Goal: Task Accomplishment & Management: Complete application form

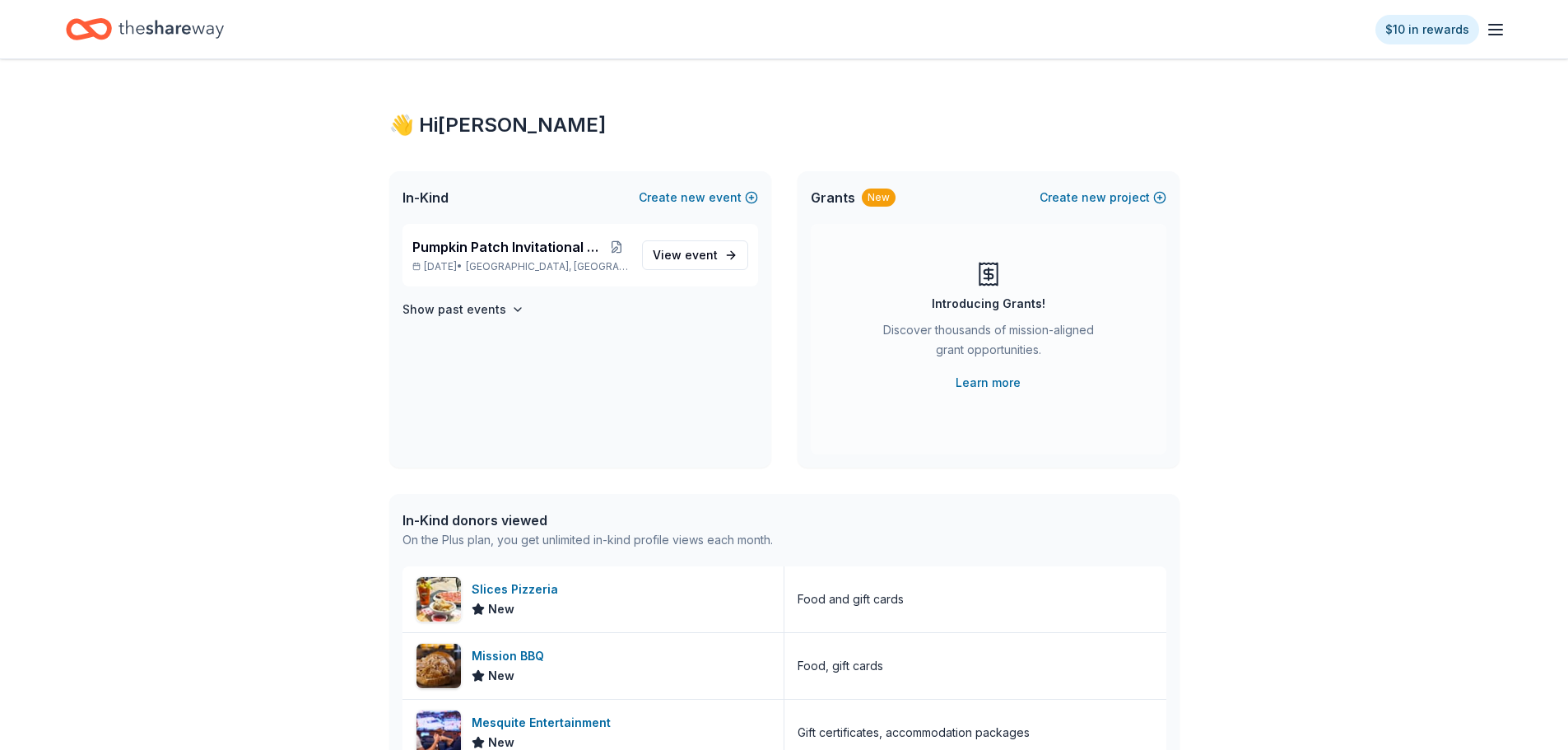
click at [255, 346] on div "👋 Hi JOANNA In-Kind Create new event Pumpkin Patch Invitational Silent Auction …" at bounding box center [784, 633] width 1568 height 1149
click at [671, 247] on span "View event" at bounding box center [685, 255] width 65 height 19
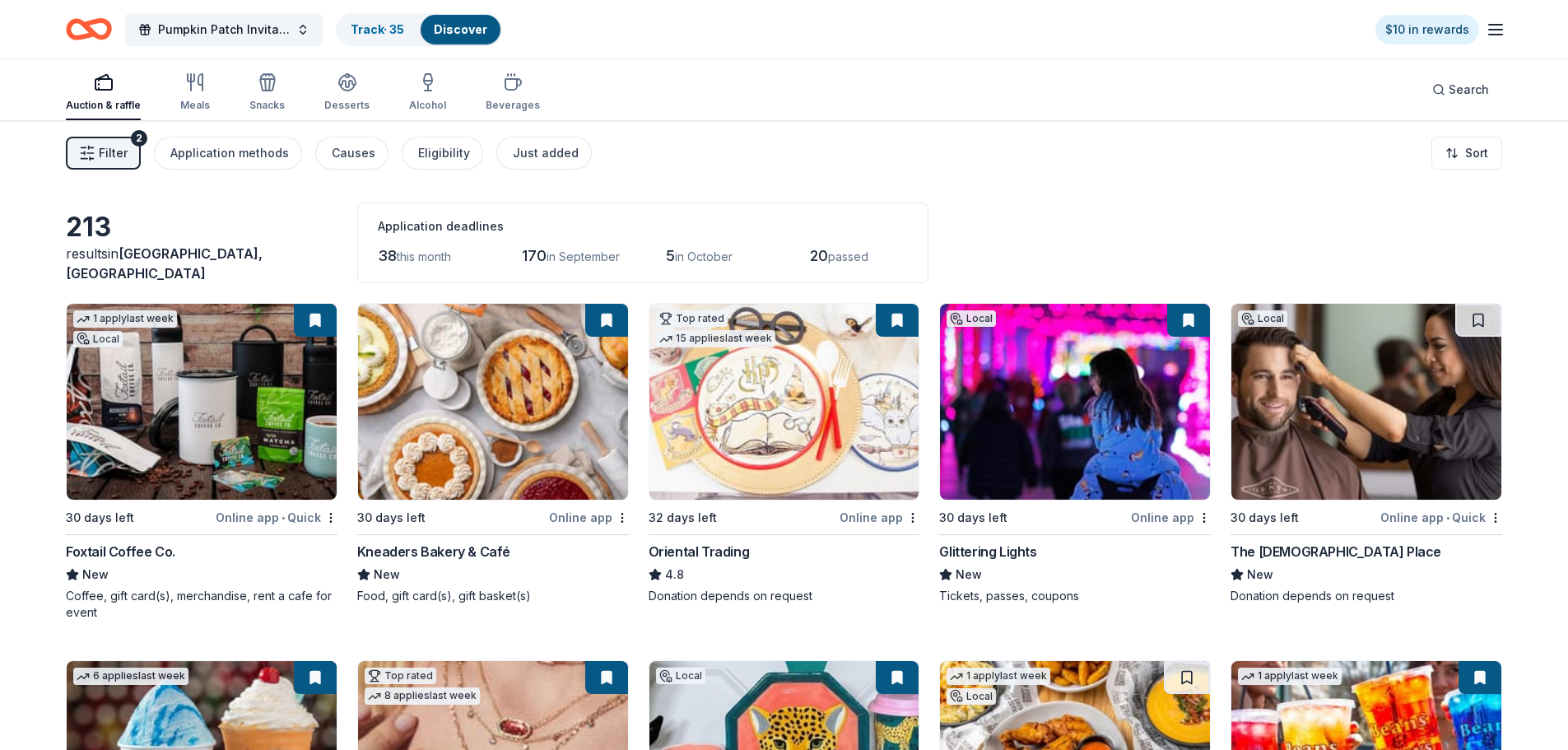
click at [1029, 179] on div "Filter 2 Application methods Causes Eligibility Just added Sort" at bounding box center [784, 153] width 1568 height 66
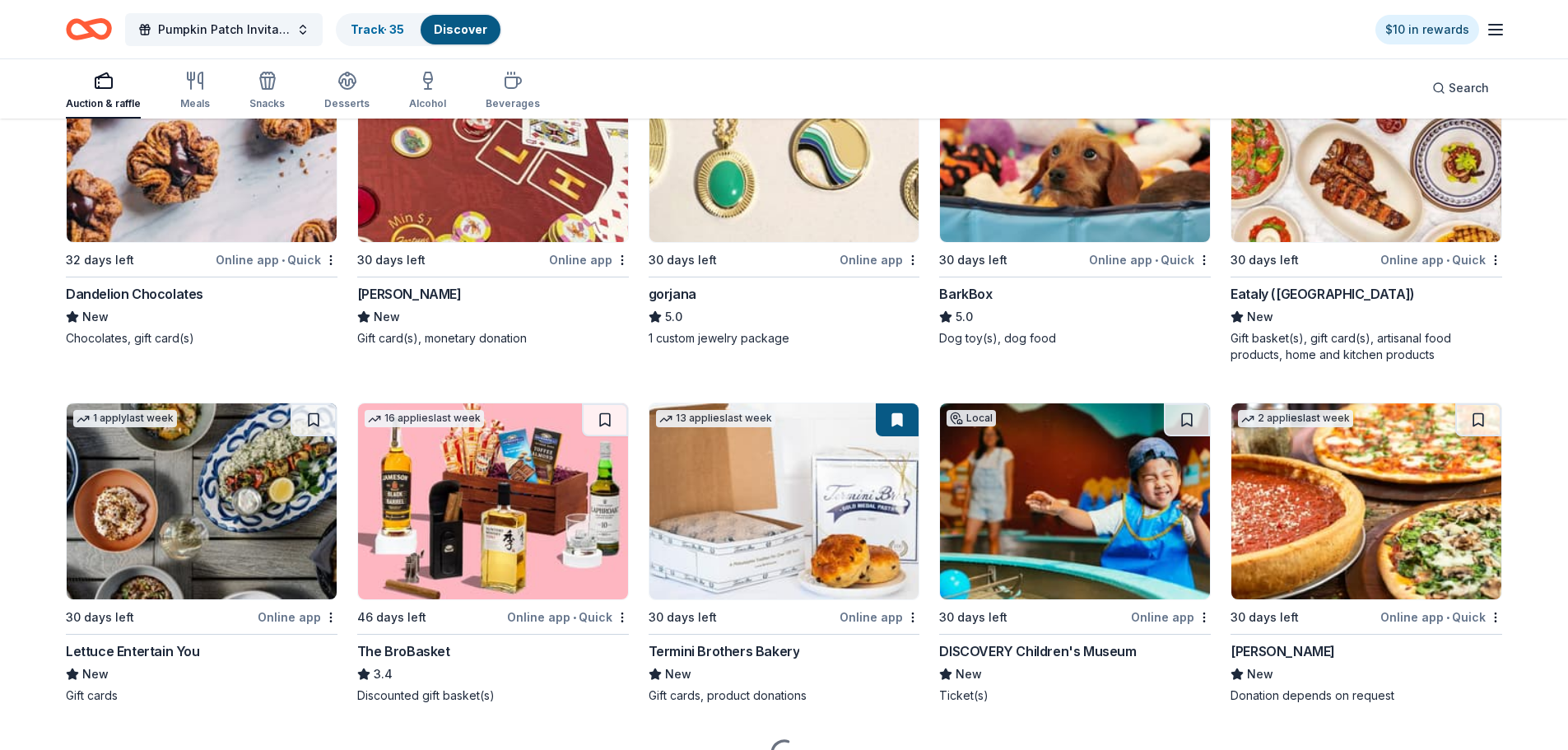
scroll to position [3135, 0]
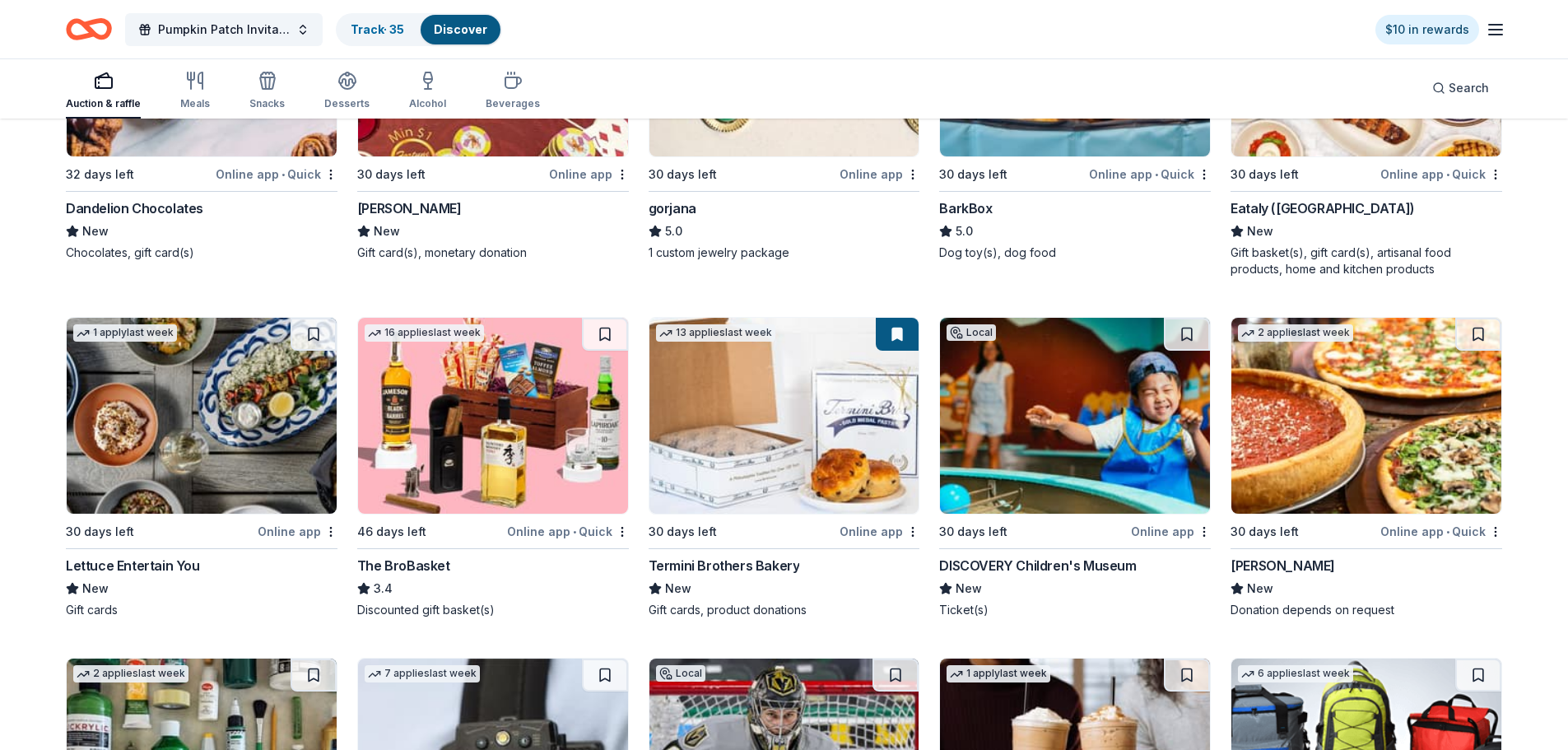
click at [1095, 449] on img at bounding box center [1074, 415] width 270 height 196
click at [1193, 334] on button at bounding box center [1187, 333] width 46 height 33
click at [1085, 403] on img at bounding box center [1074, 415] width 270 height 196
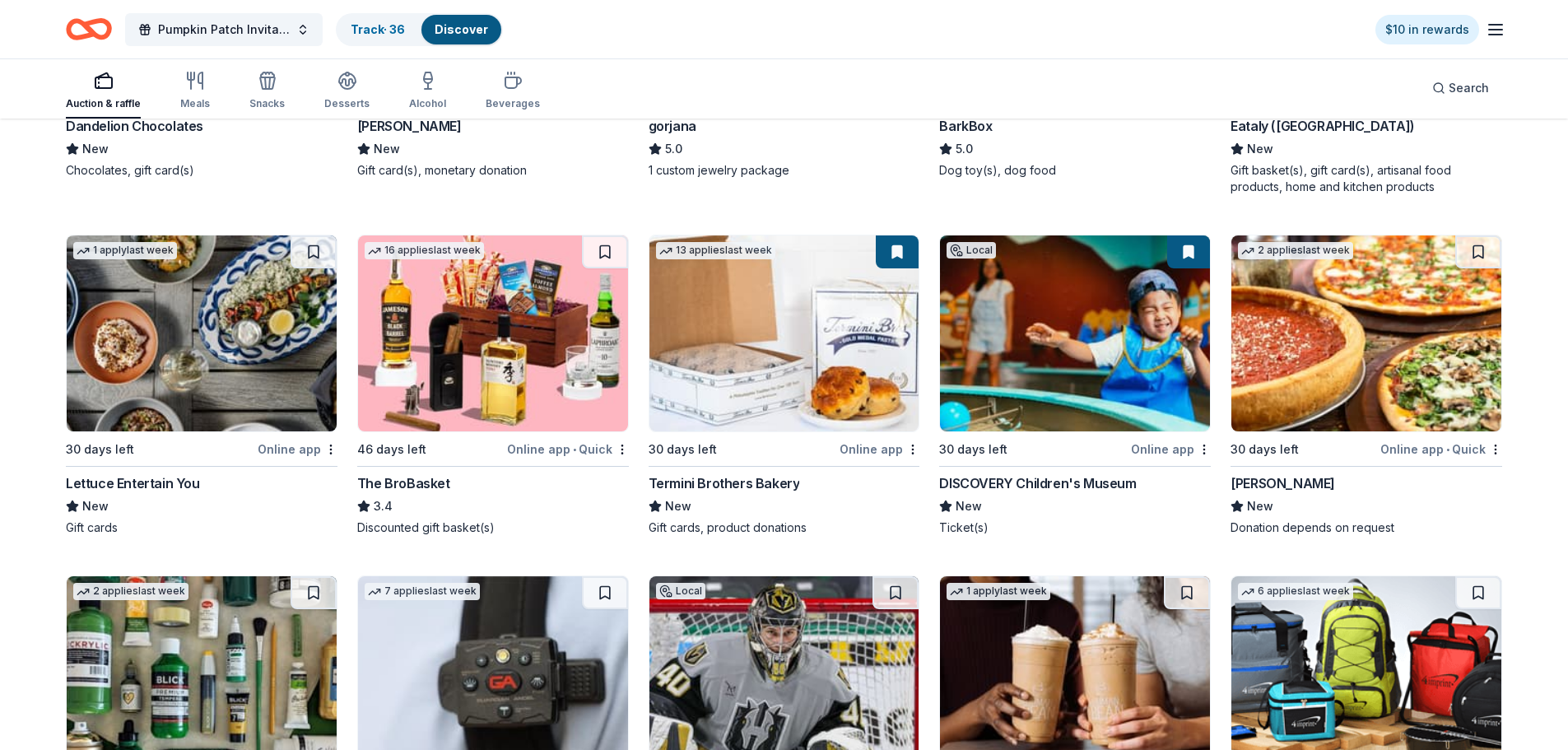
click at [1361, 378] on img at bounding box center [1366, 333] width 270 height 196
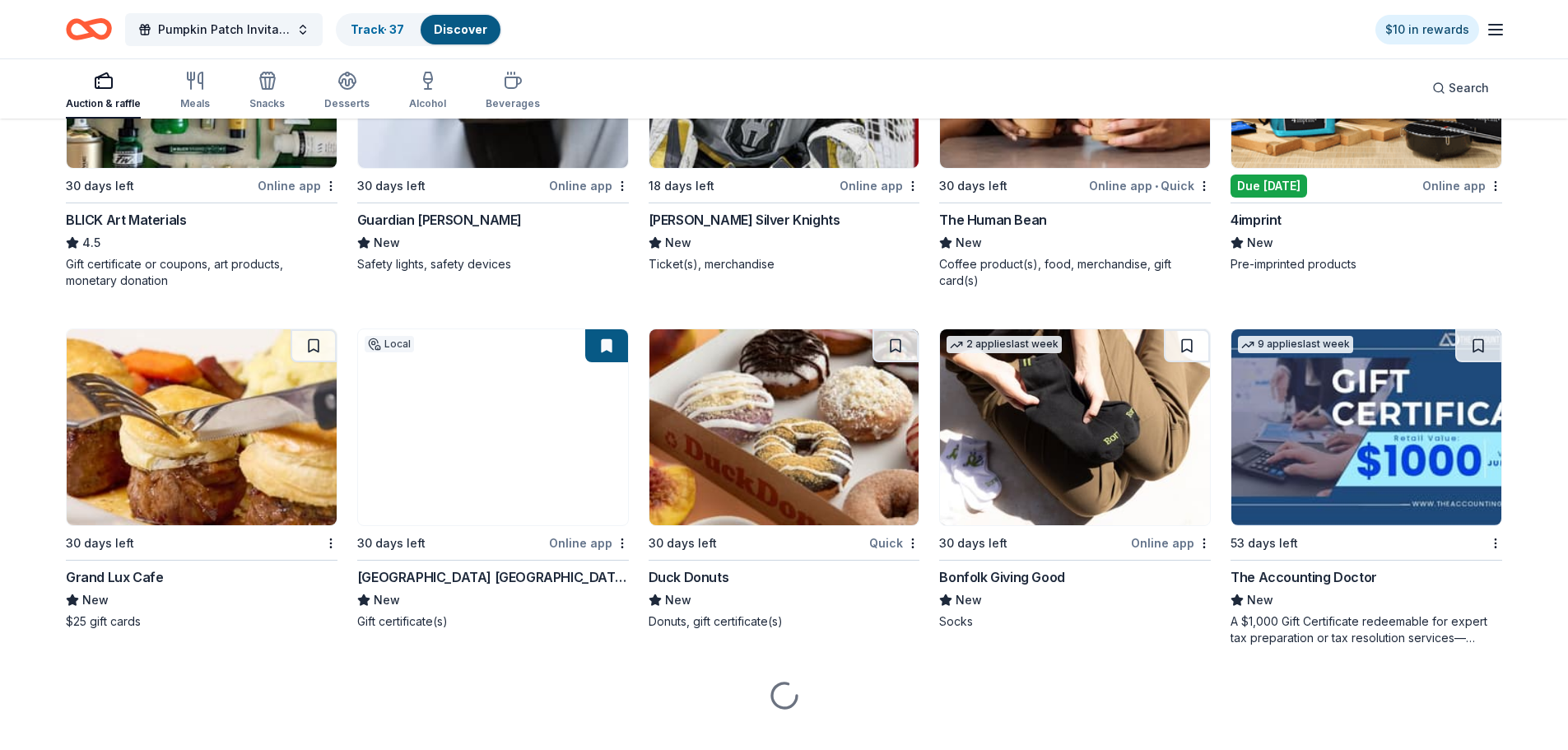
scroll to position [3850, 0]
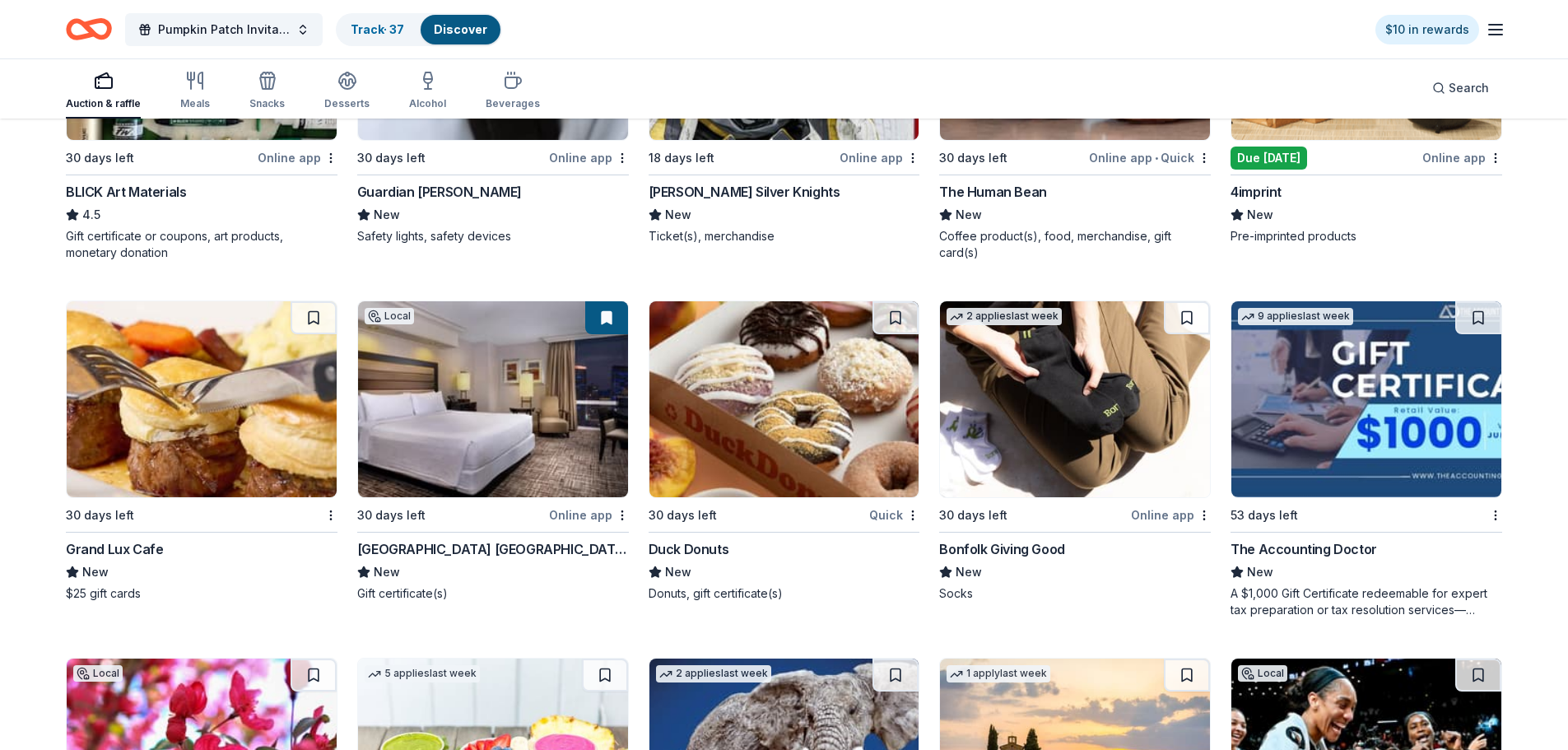
click at [207, 415] on img at bounding box center [201, 399] width 270 height 196
click at [743, 429] on img at bounding box center [784, 399] width 270 height 196
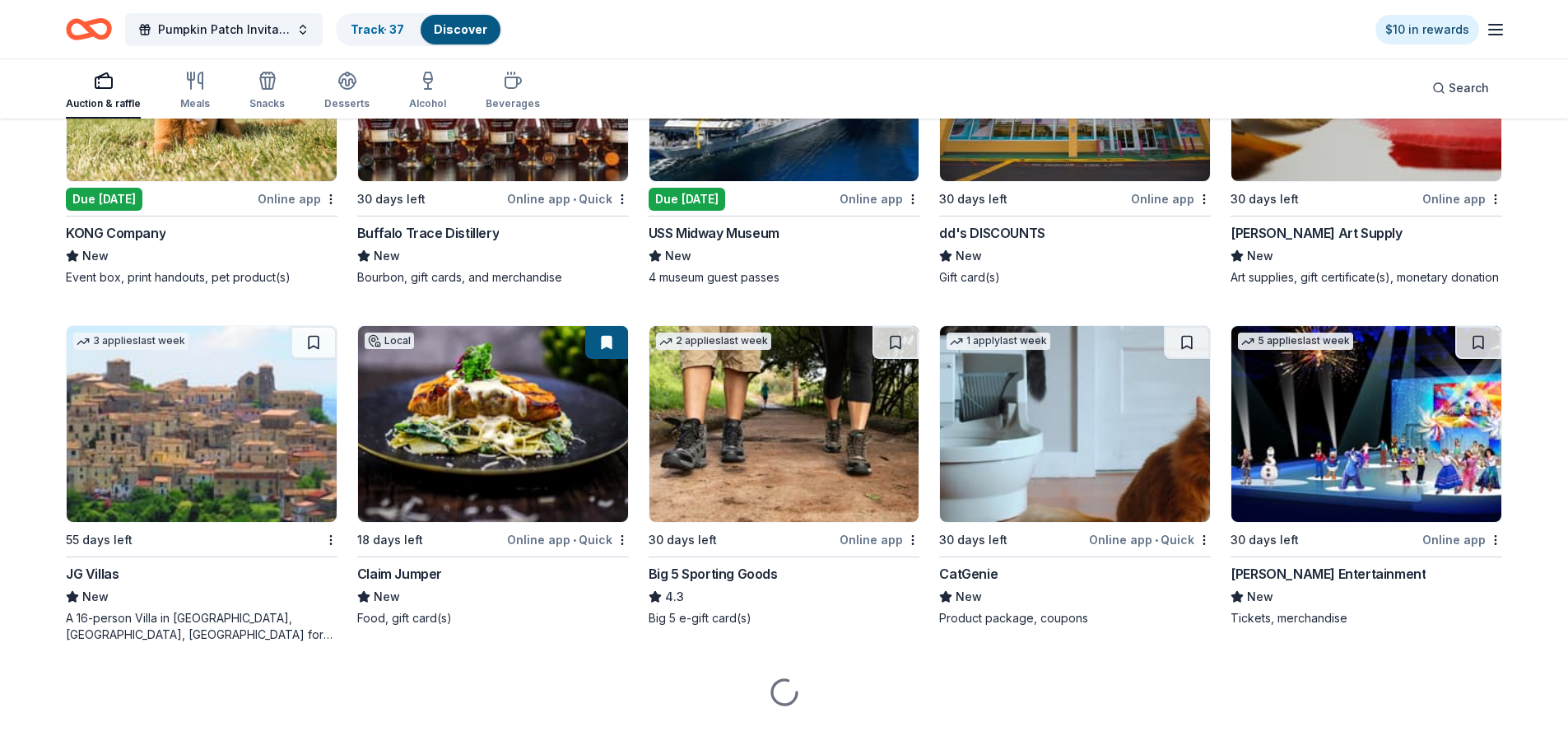
scroll to position [5262, 0]
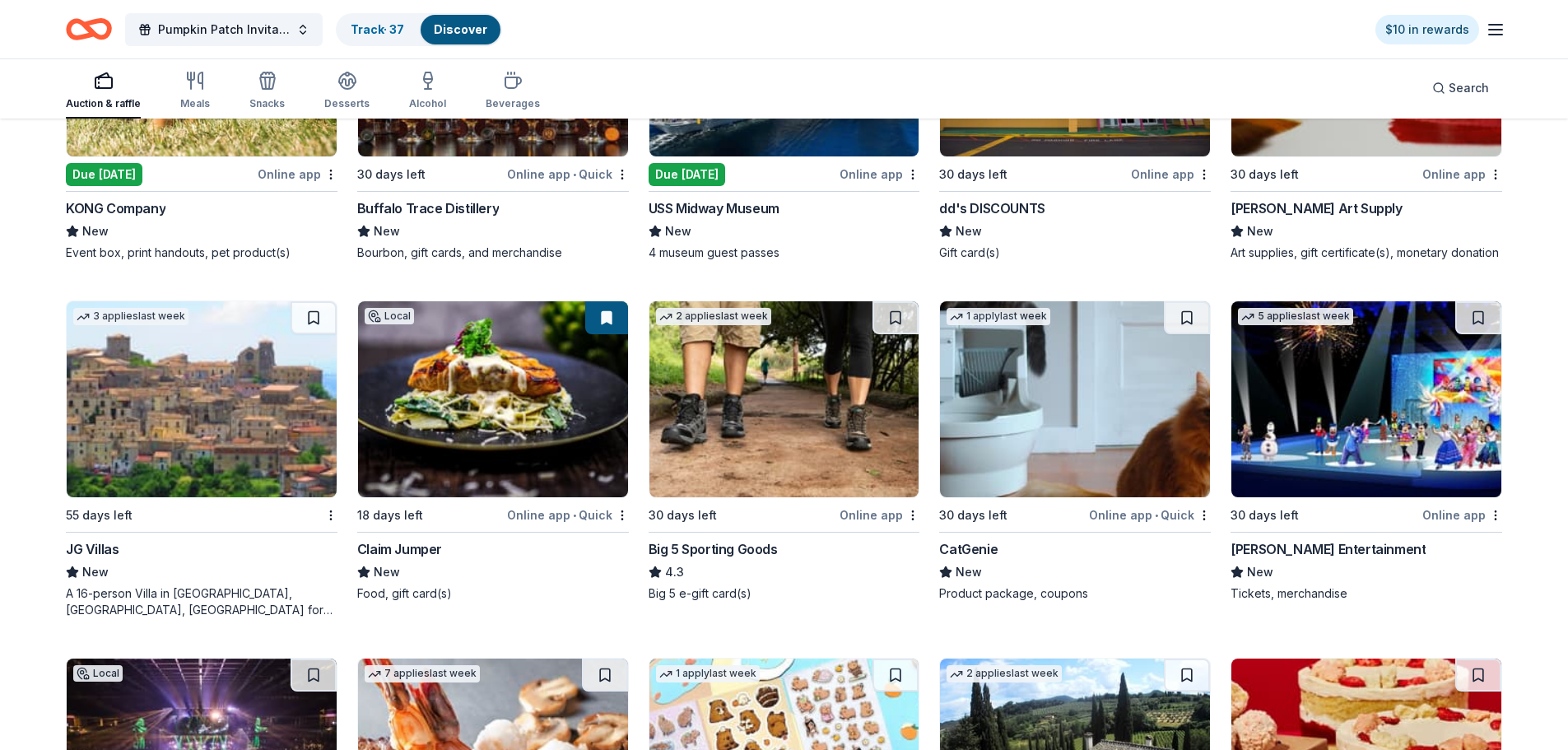
click at [1361, 440] on img at bounding box center [1366, 399] width 270 height 196
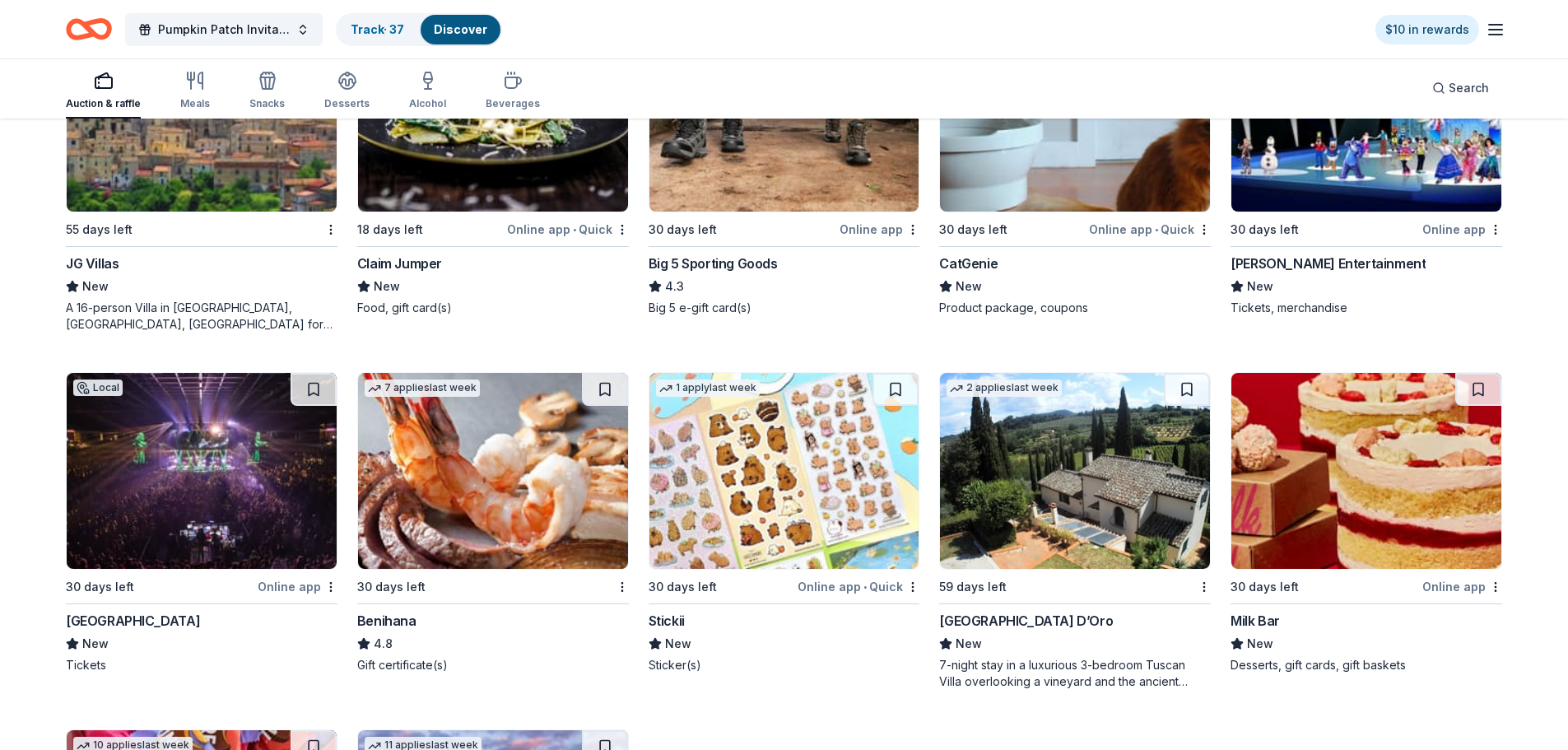
scroll to position [5592, 0]
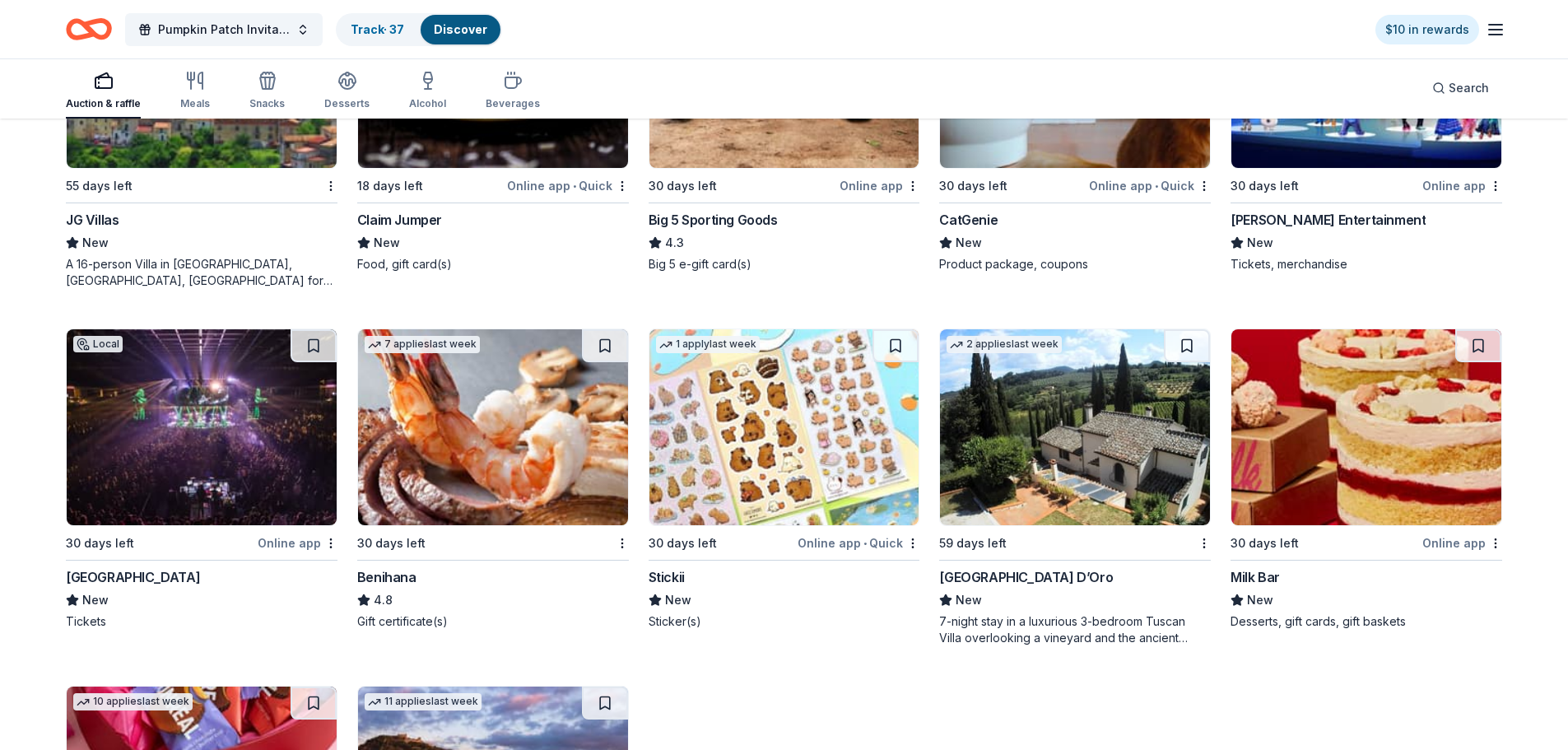
click at [461, 439] on img at bounding box center [492, 426] width 270 height 196
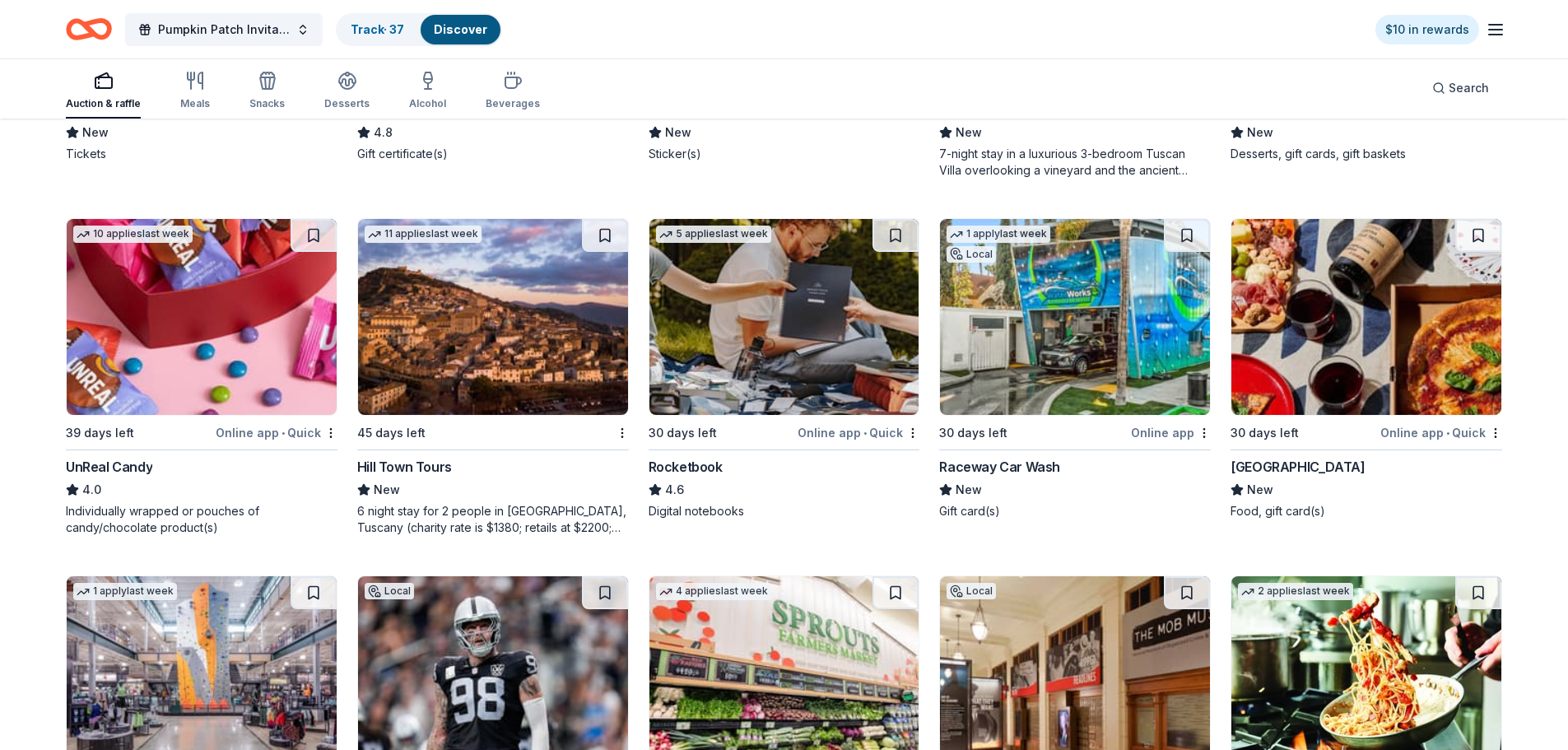
scroll to position [6142, 0]
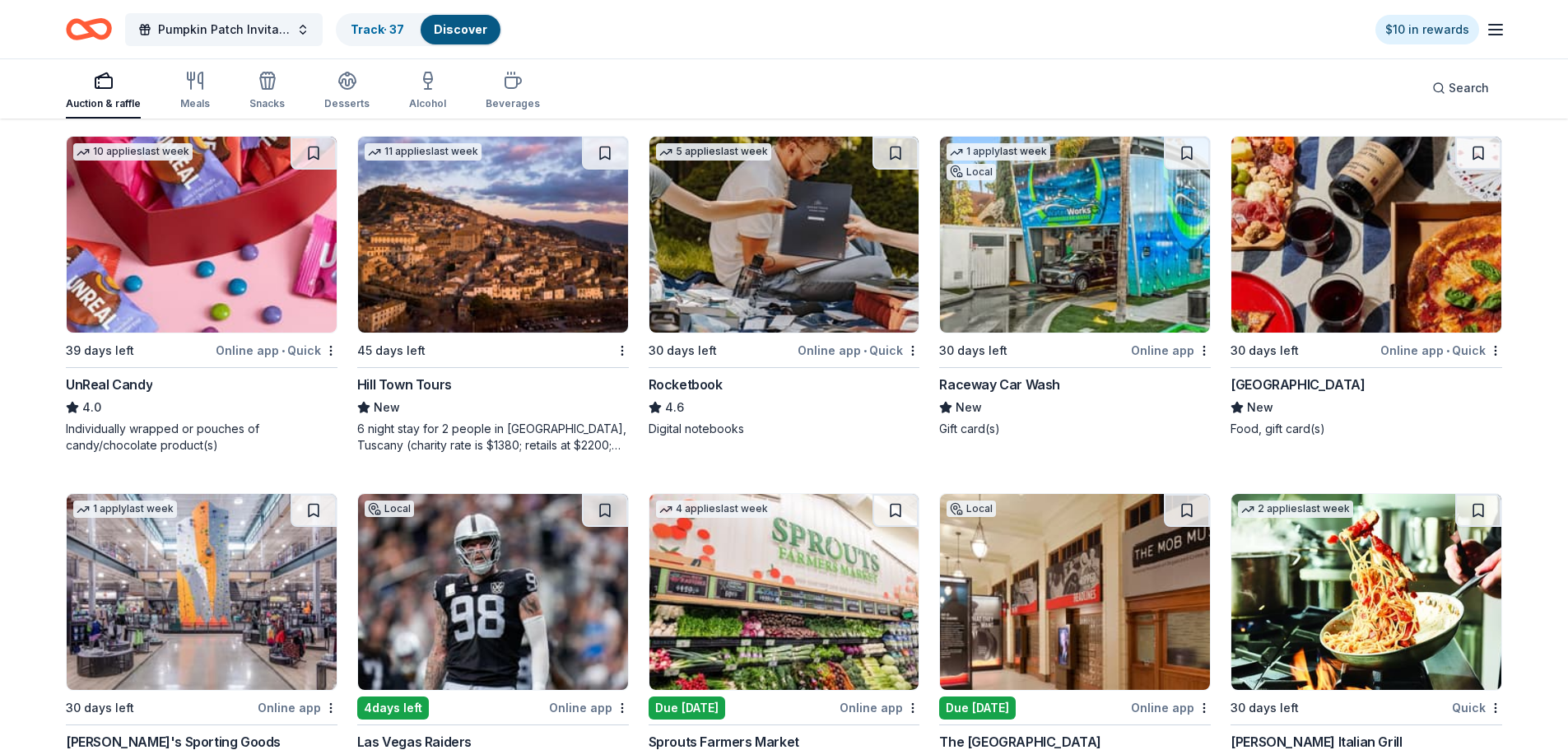
click at [1063, 271] on img at bounding box center [1074, 234] width 270 height 196
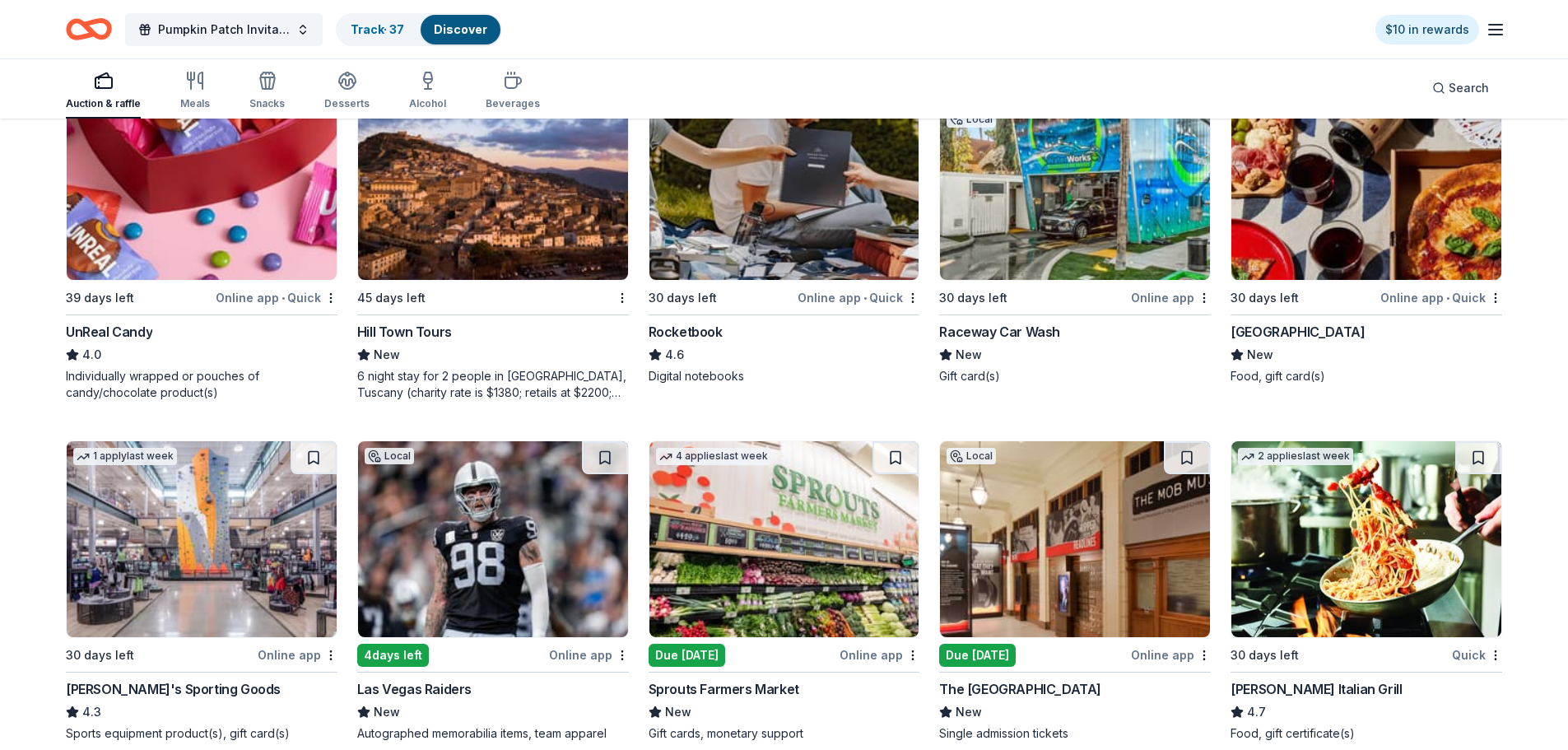
scroll to position [6224, 0]
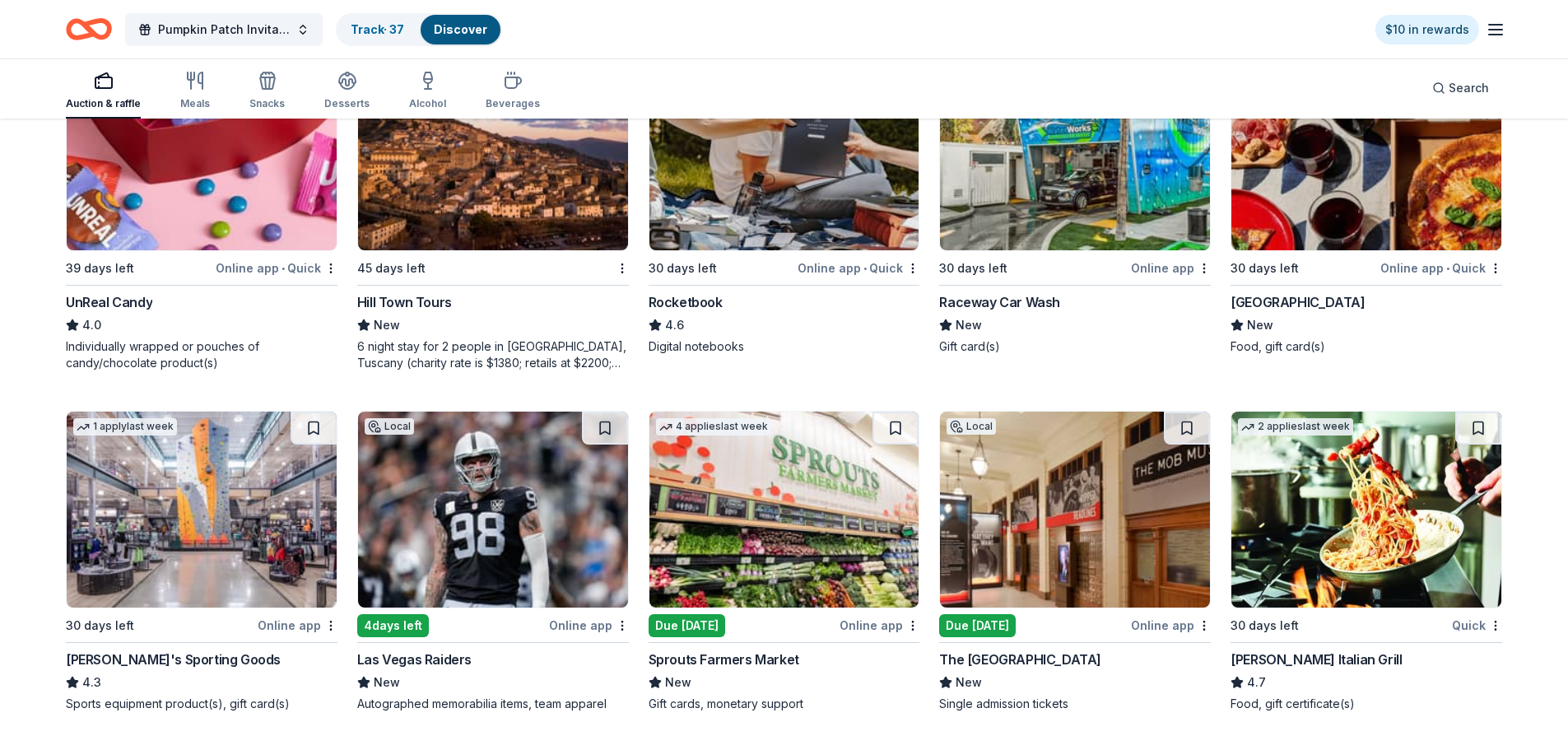
click at [232, 497] on img at bounding box center [201, 509] width 270 height 196
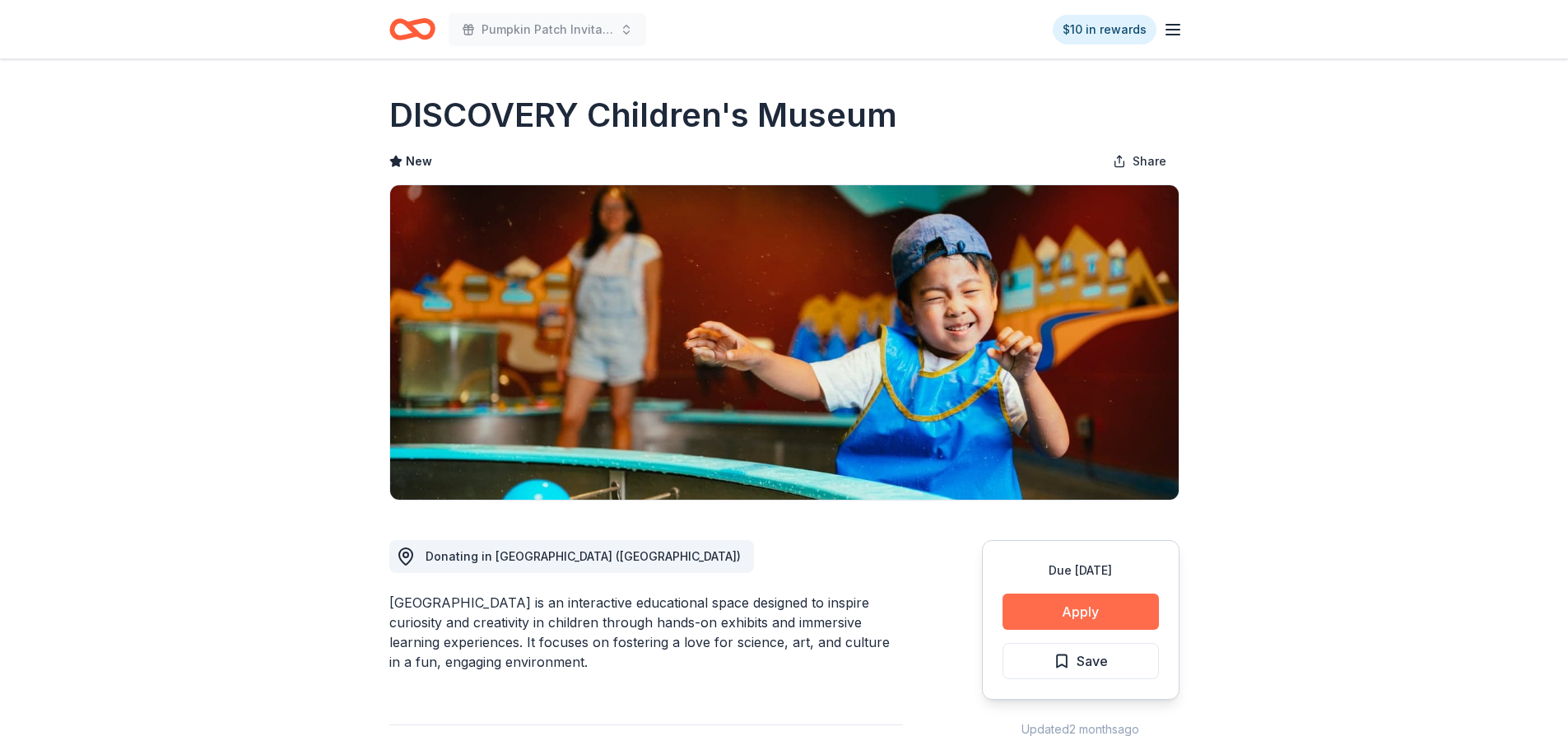
click at [1112, 612] on button "Apply" at bounding box center [1080, 611] width 156 height 36
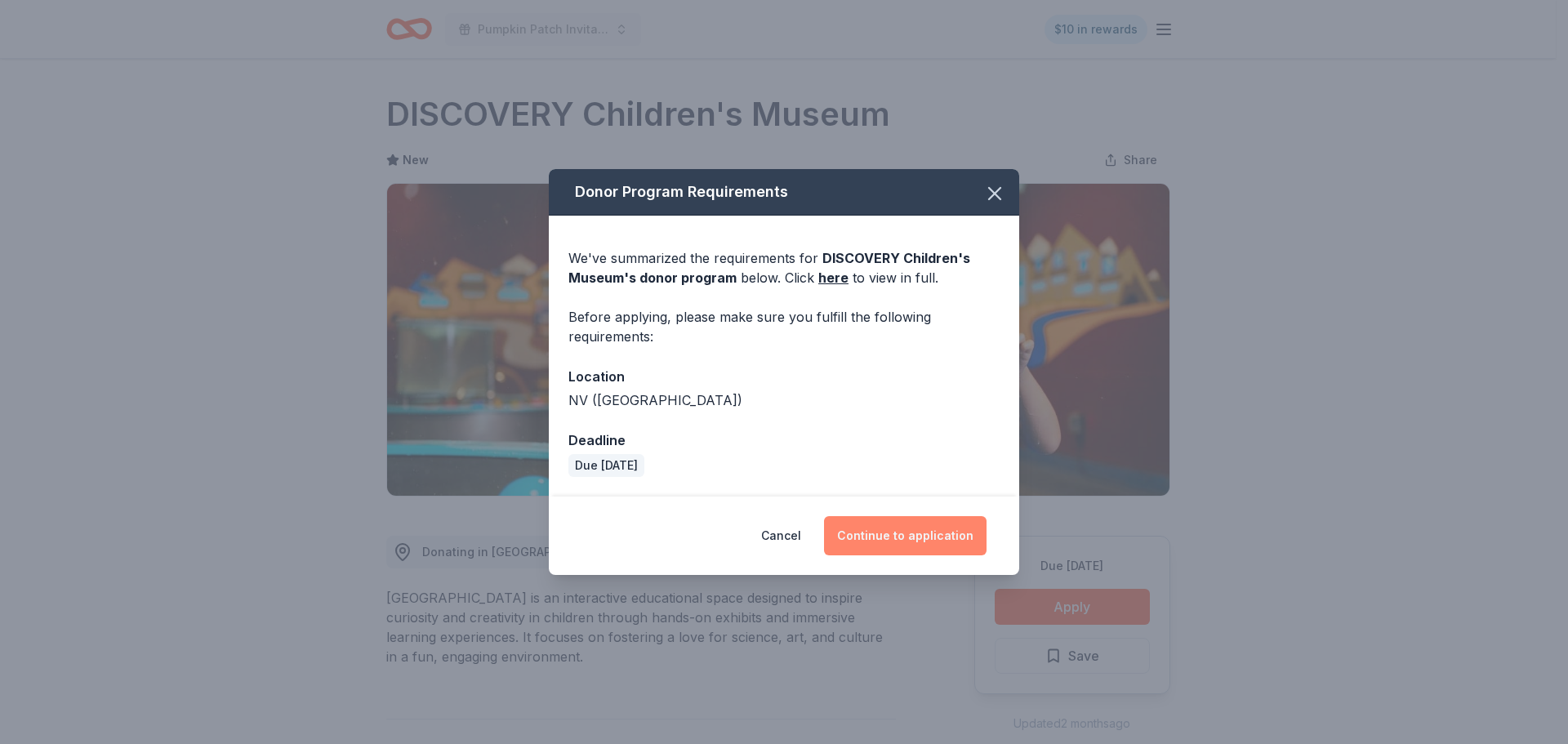
click at [958, 543] on button "Continue to application" at bounding box center [905, 536] width 162 height 39
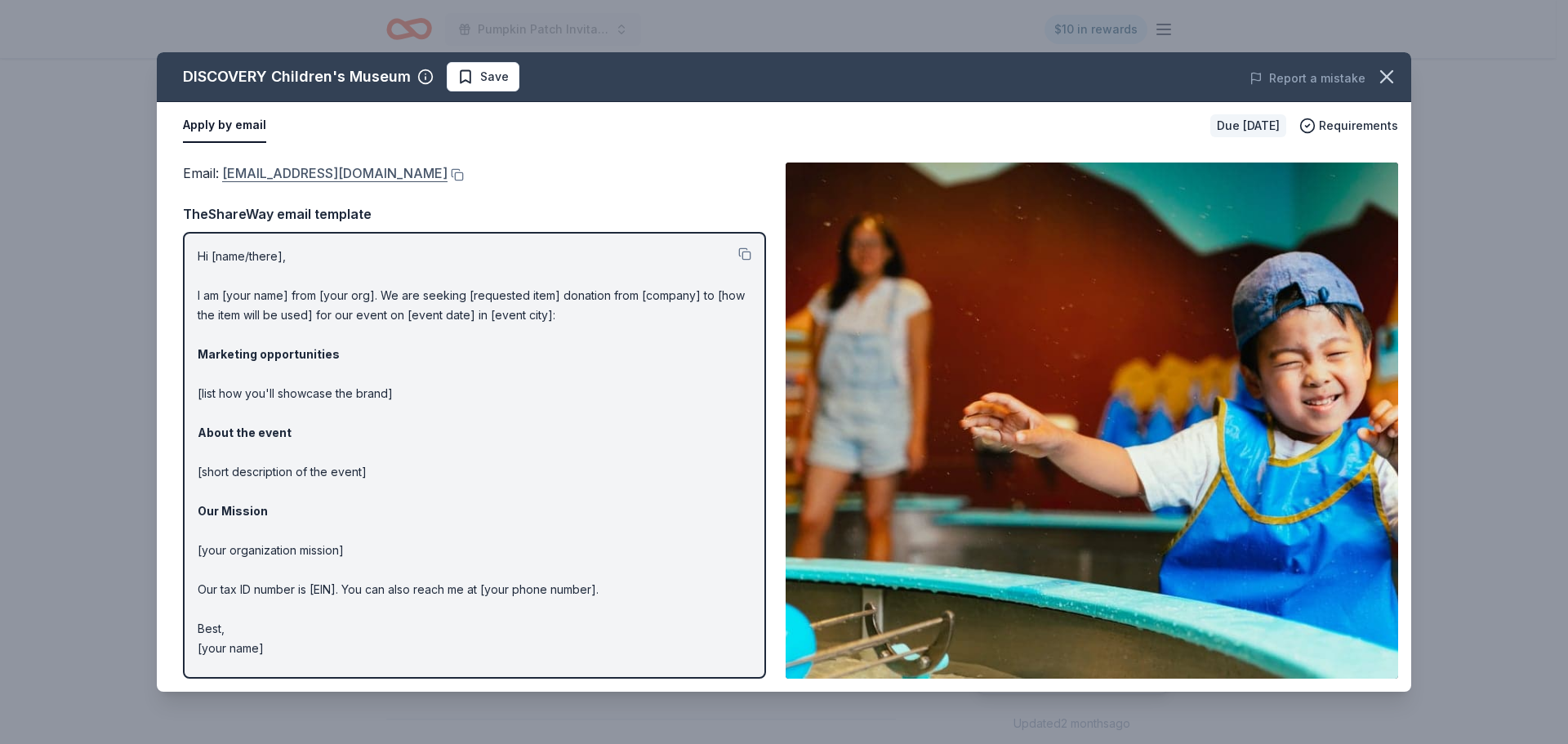
click at [388, 174] on link "info@DiscoveryKidsLV.org" at bounding box center [335, 173] width 225 height 21
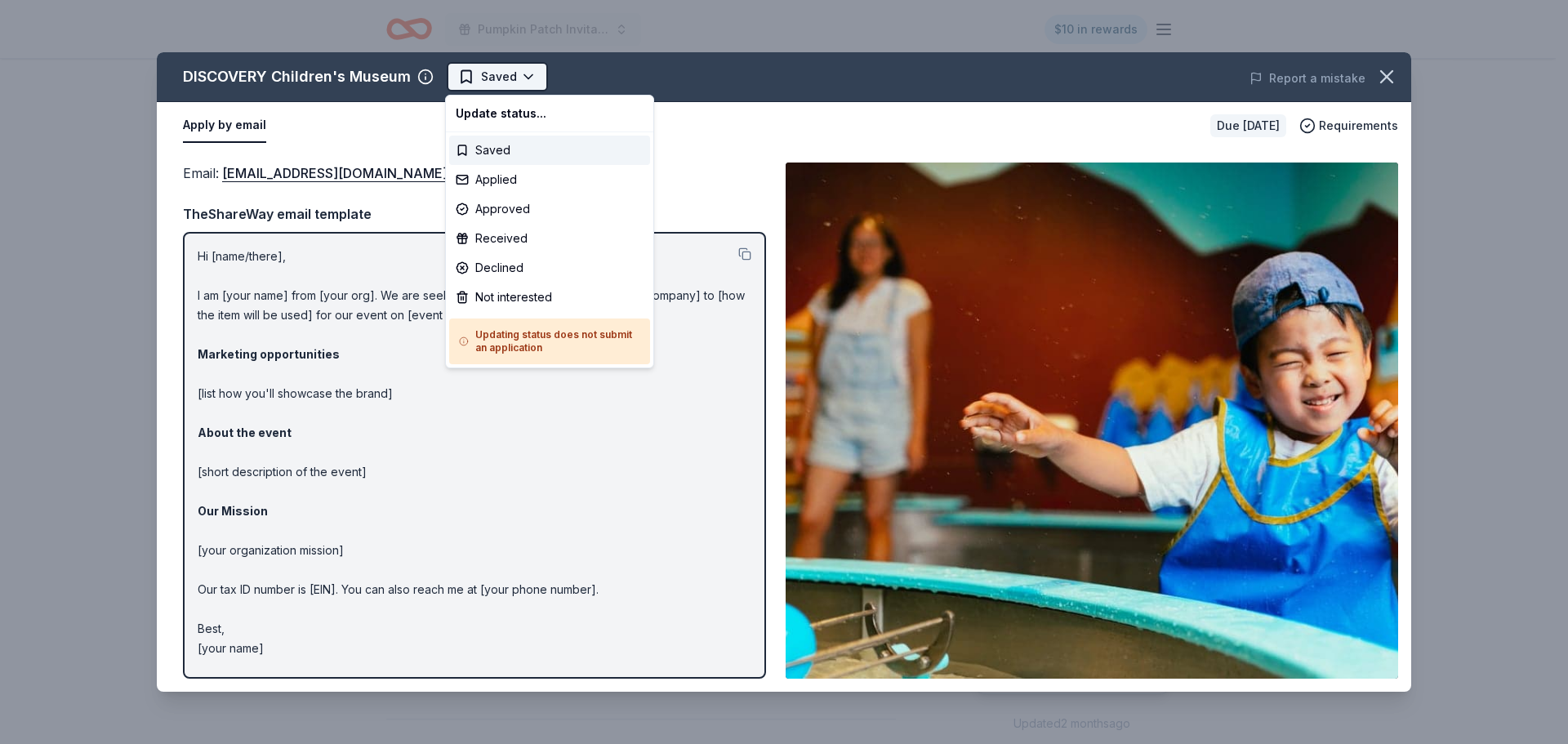
click at [514, 77] on html "Pumpkin Patch Invitational Silent Auction $10 in rewards Due in 30 days Share D…" at bounding box center [784, 372] width 1568 height 744
click at [505, 186] on div "Applied" at bounding box center [549, 180] width 201 height 30
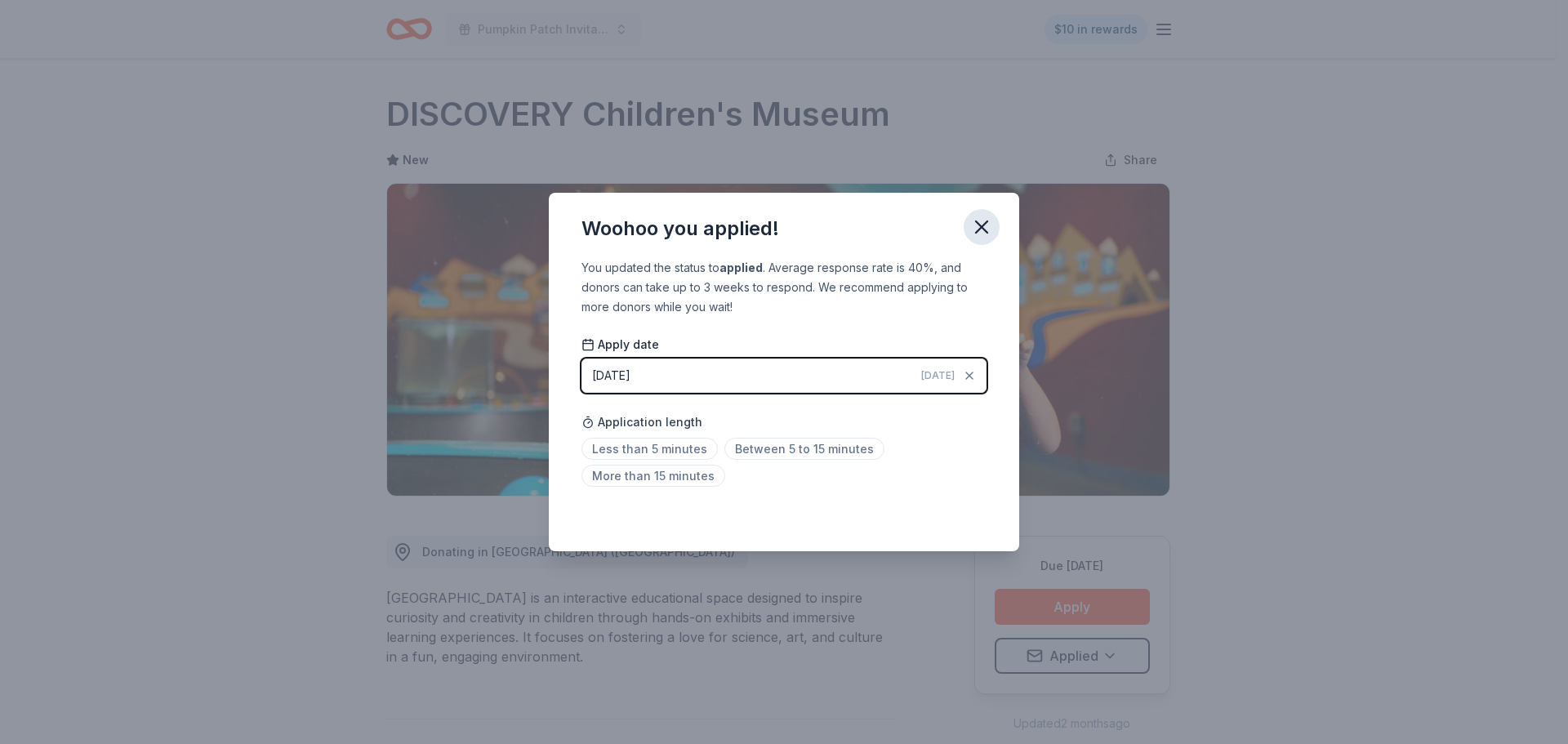
click at [984, 229] on icon "button" at bounding box center [981, 227] width 11 height 11
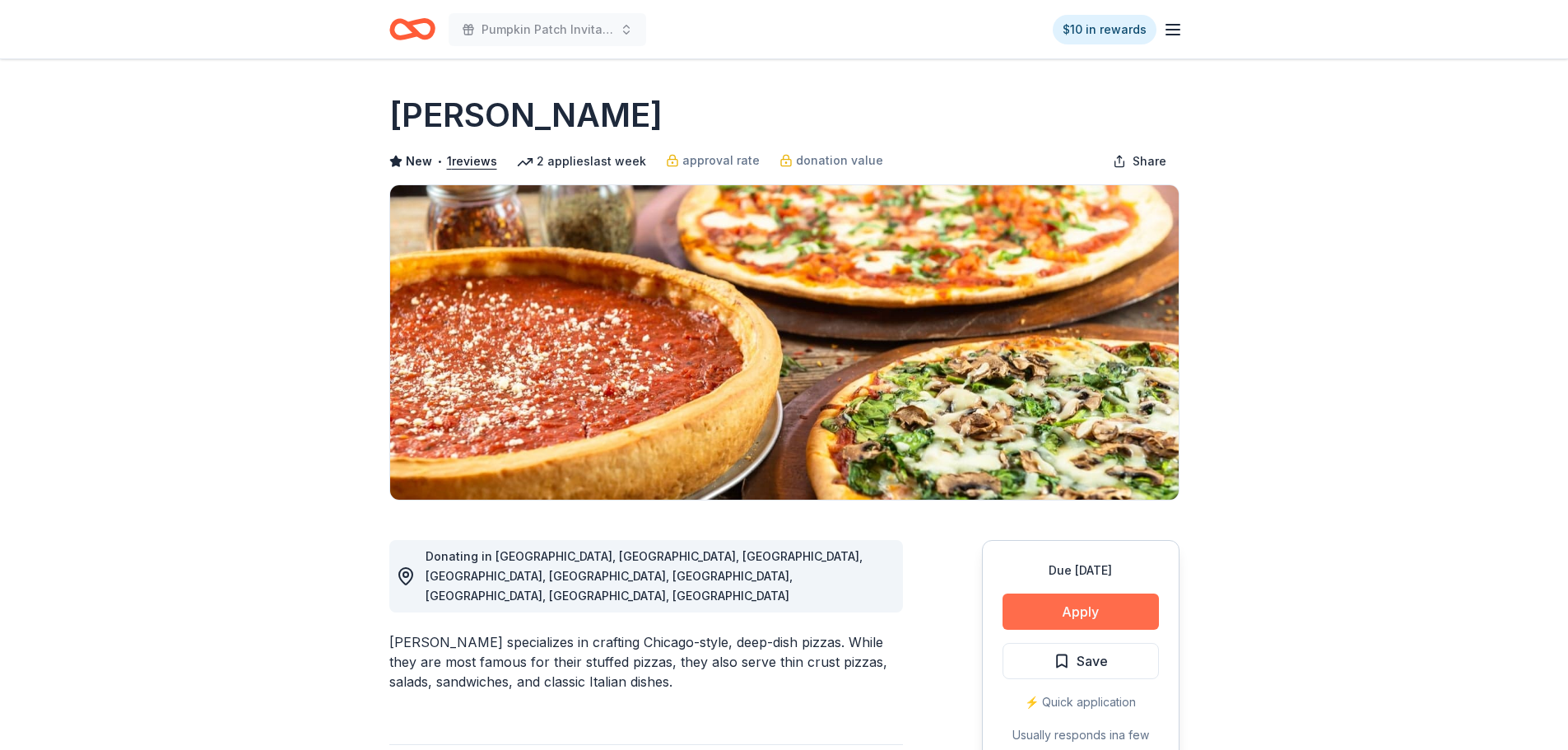
click at [1107, 614] on button "Apply" at bounding box center [1080, 611] width 156 height 36
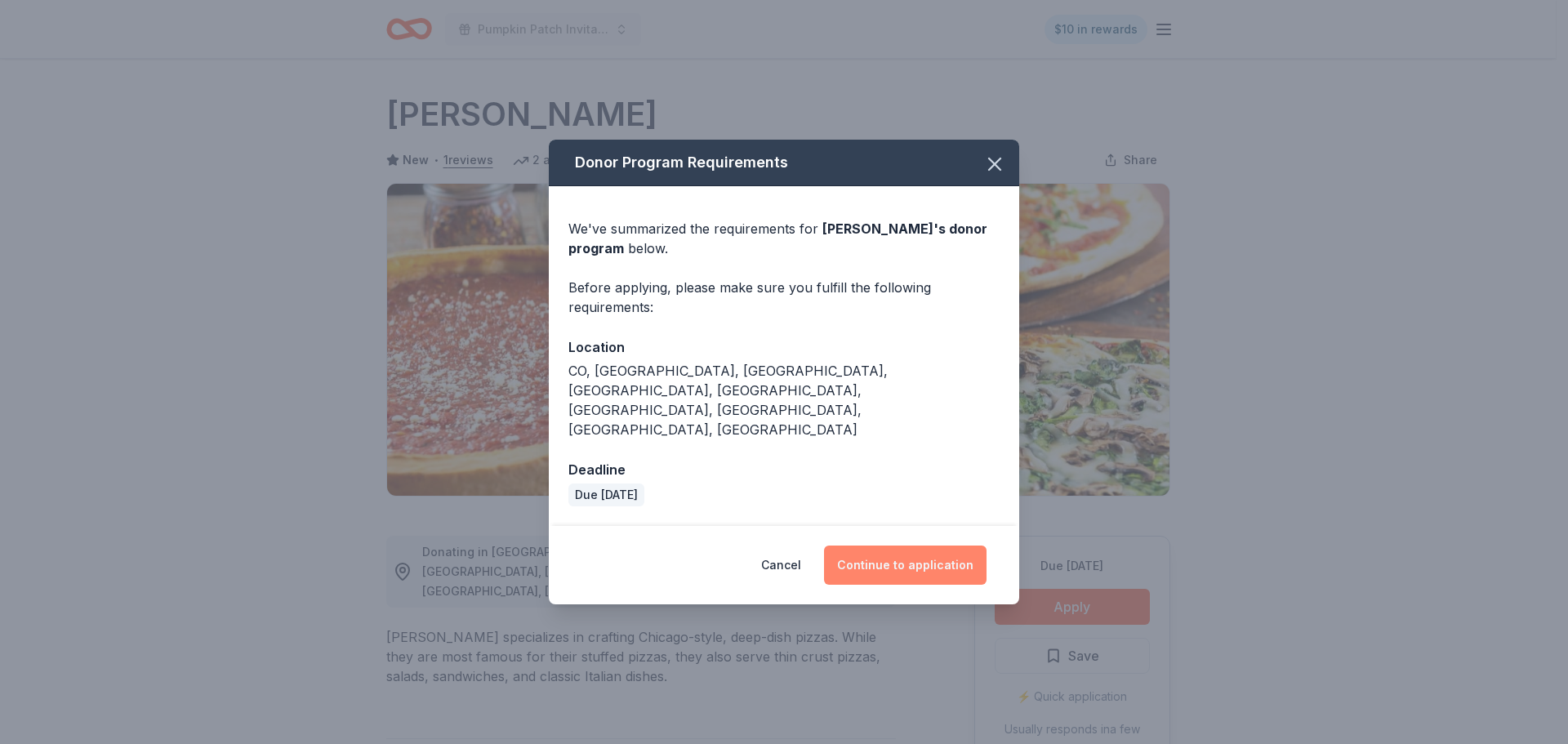
click at [894, 545] on button "Continue to application" at bounding box center [905, 564] width 162 height 39
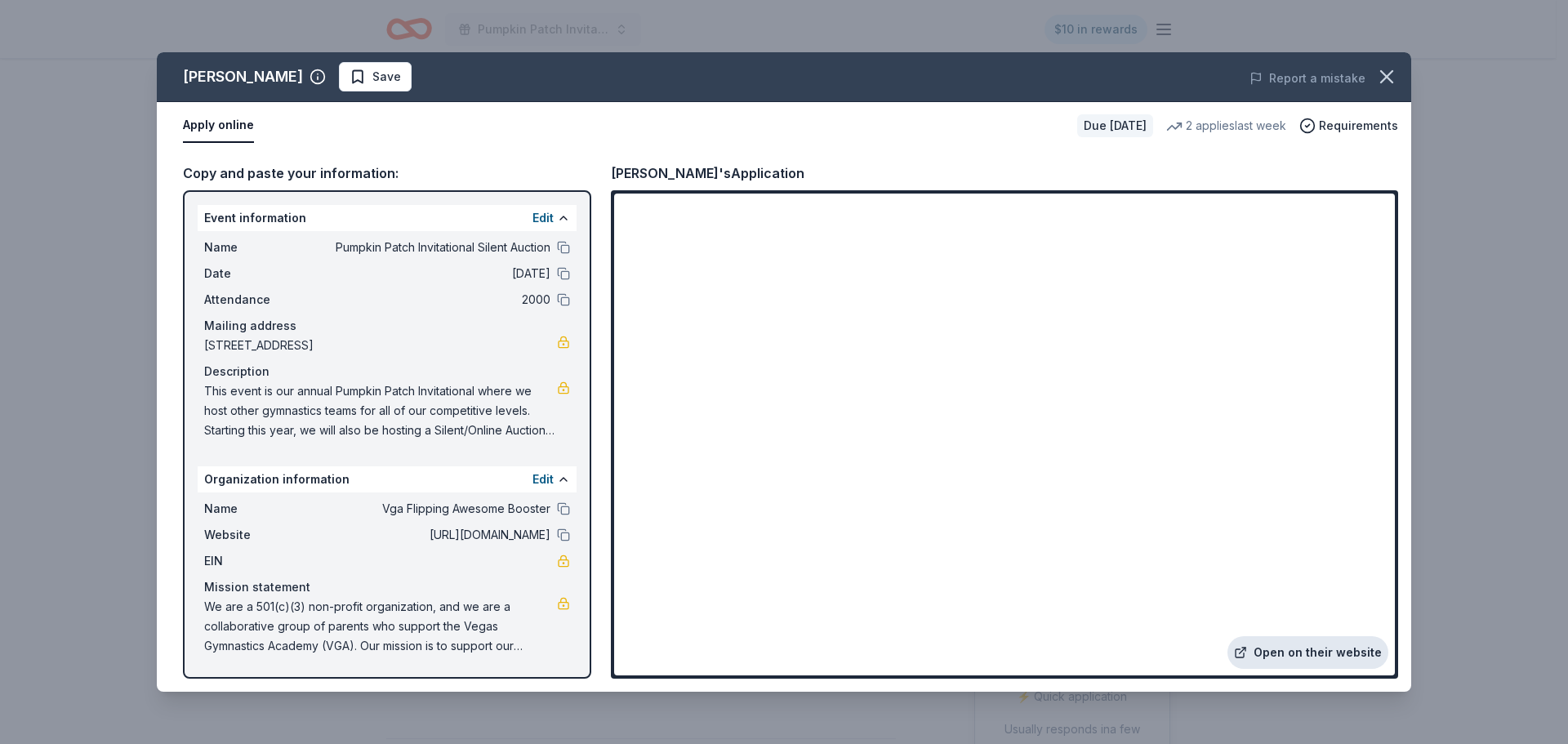
click at [1299, 653] on link "Open on their website" at bounding box center [1307, 652] width 160 height 32
click at [350, 78] on span "Save" at bounding box center [375, 77] width 51 height 19
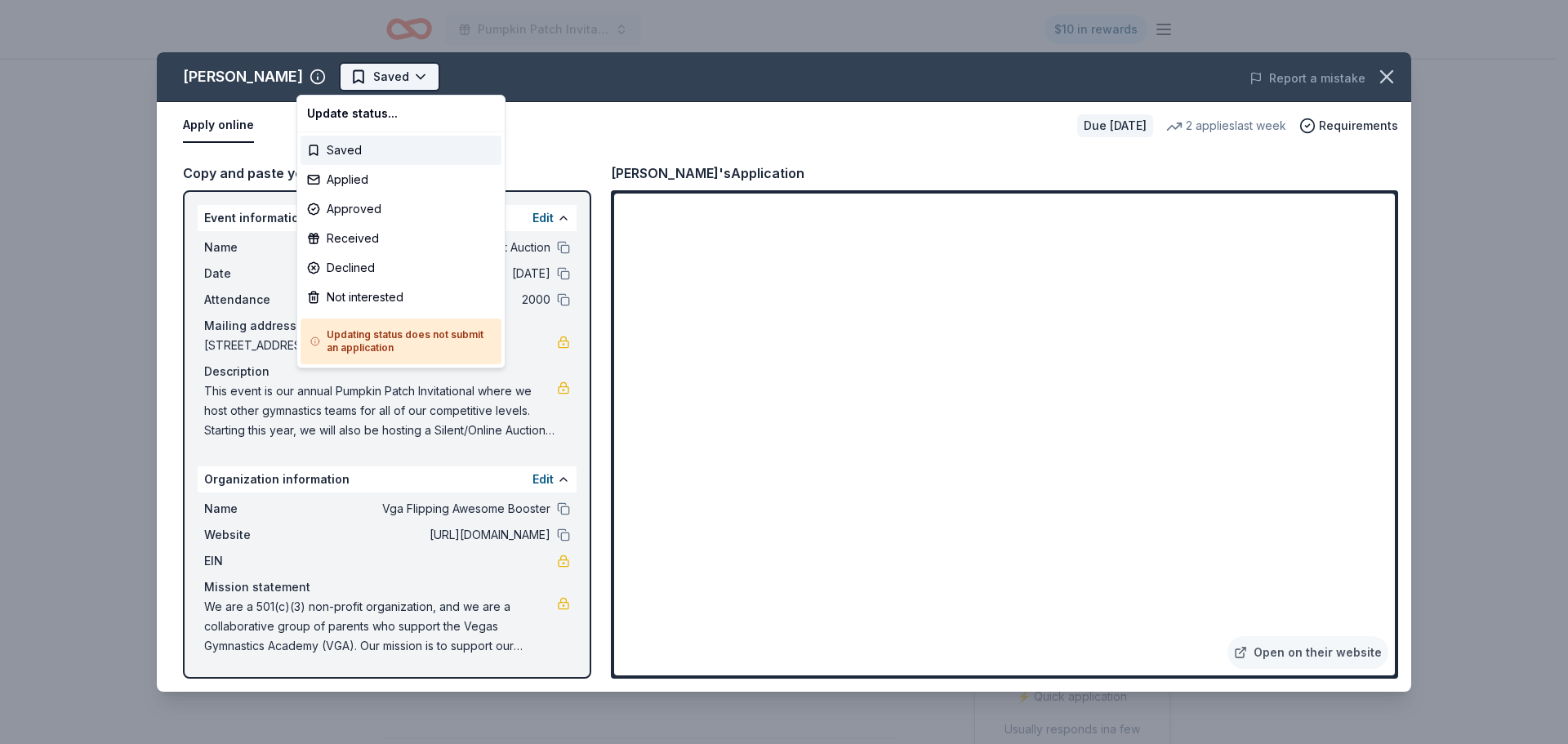
click at [368, 76] on html "Pumpkin Patch Invitational Silent Auction $10 in rewards Due in 30 days Share G…" at bounding box center [784, 372] width 1568 height 744
click at [357, 186] on div "Applied" at bounding box center [401, 180] width 201 height 30
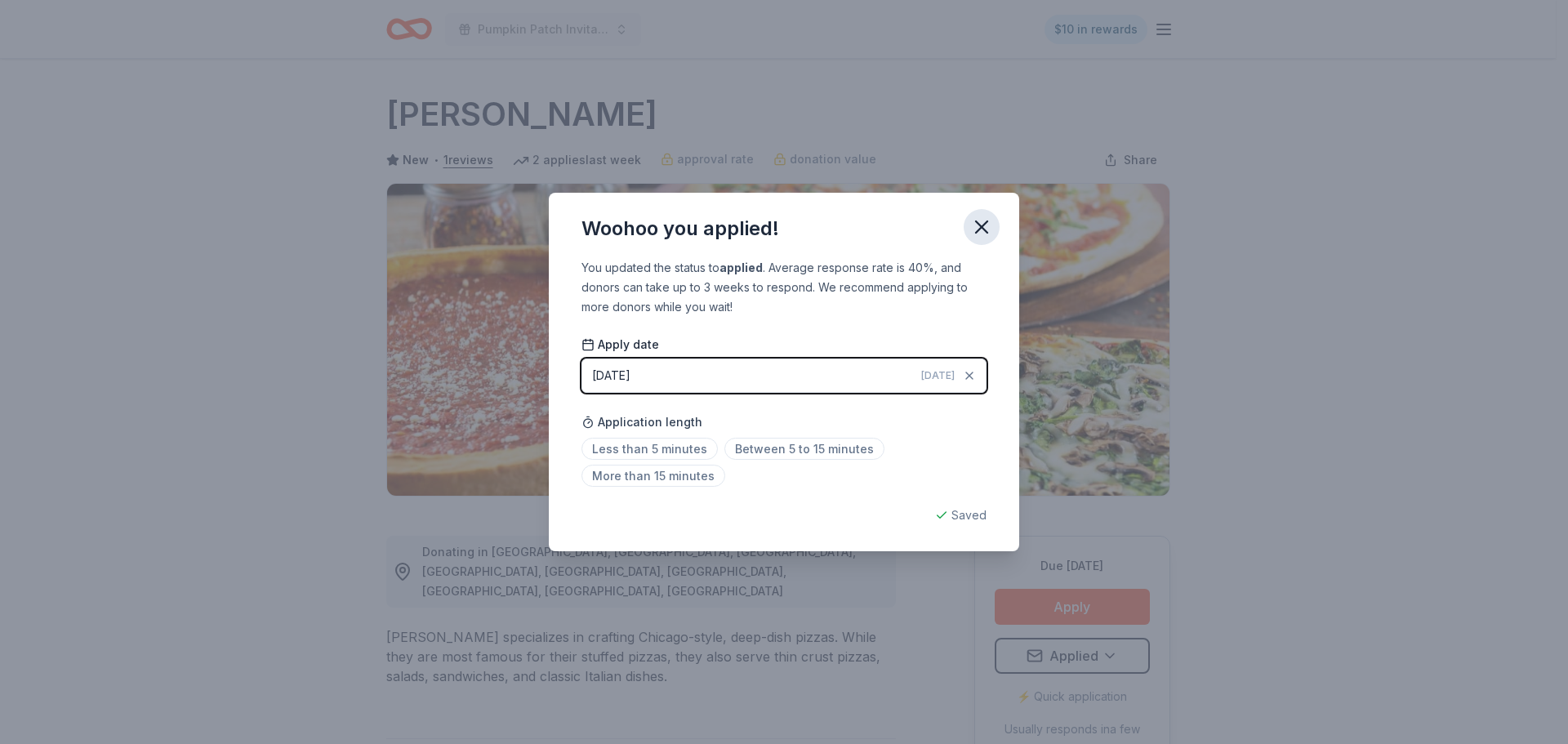
click at [991, 229] on icon "button" at bounding box center [981, 227] width 23 height 23
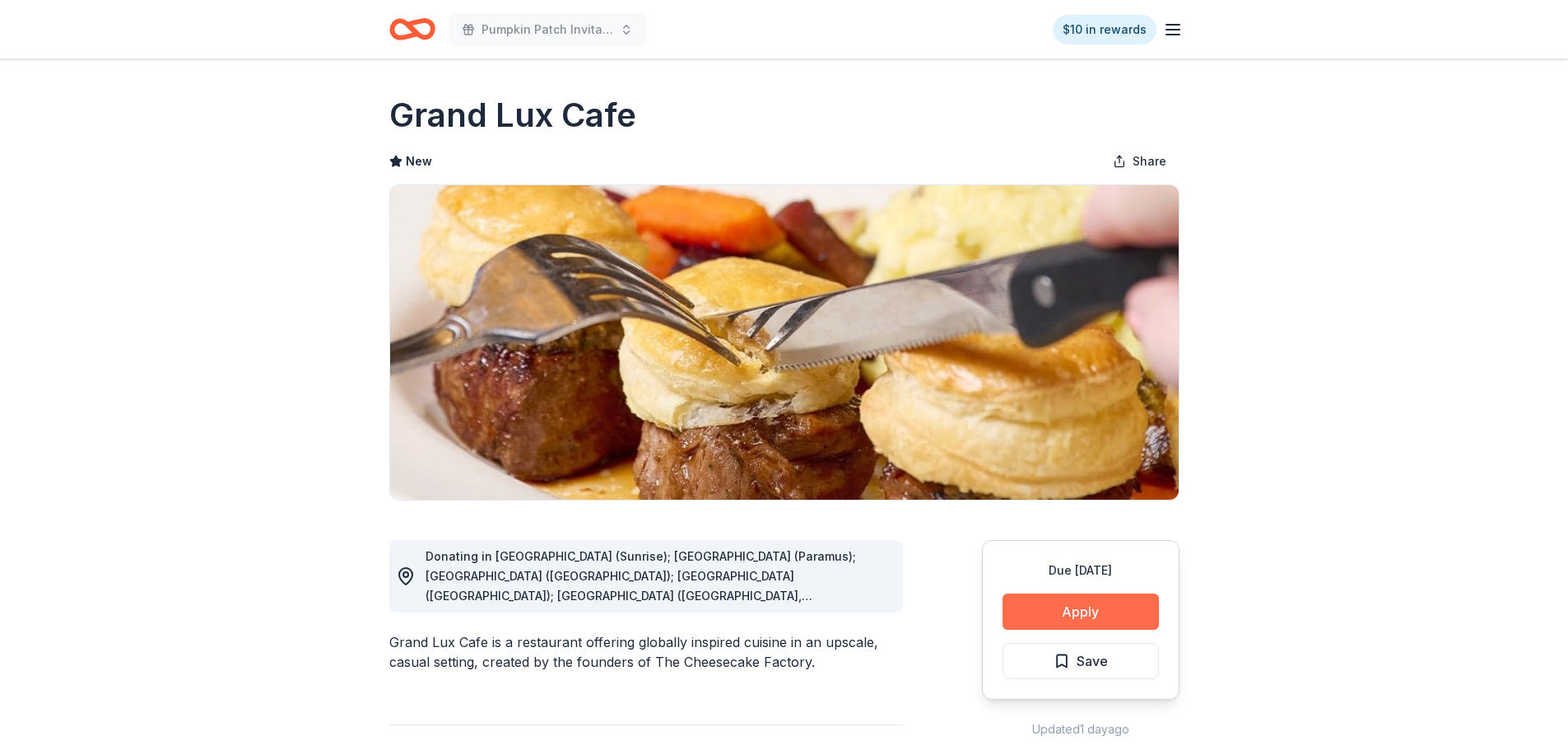
click at [1117, 613] on button "Apply" at bounding box center [1080, 611] width 156 height 36
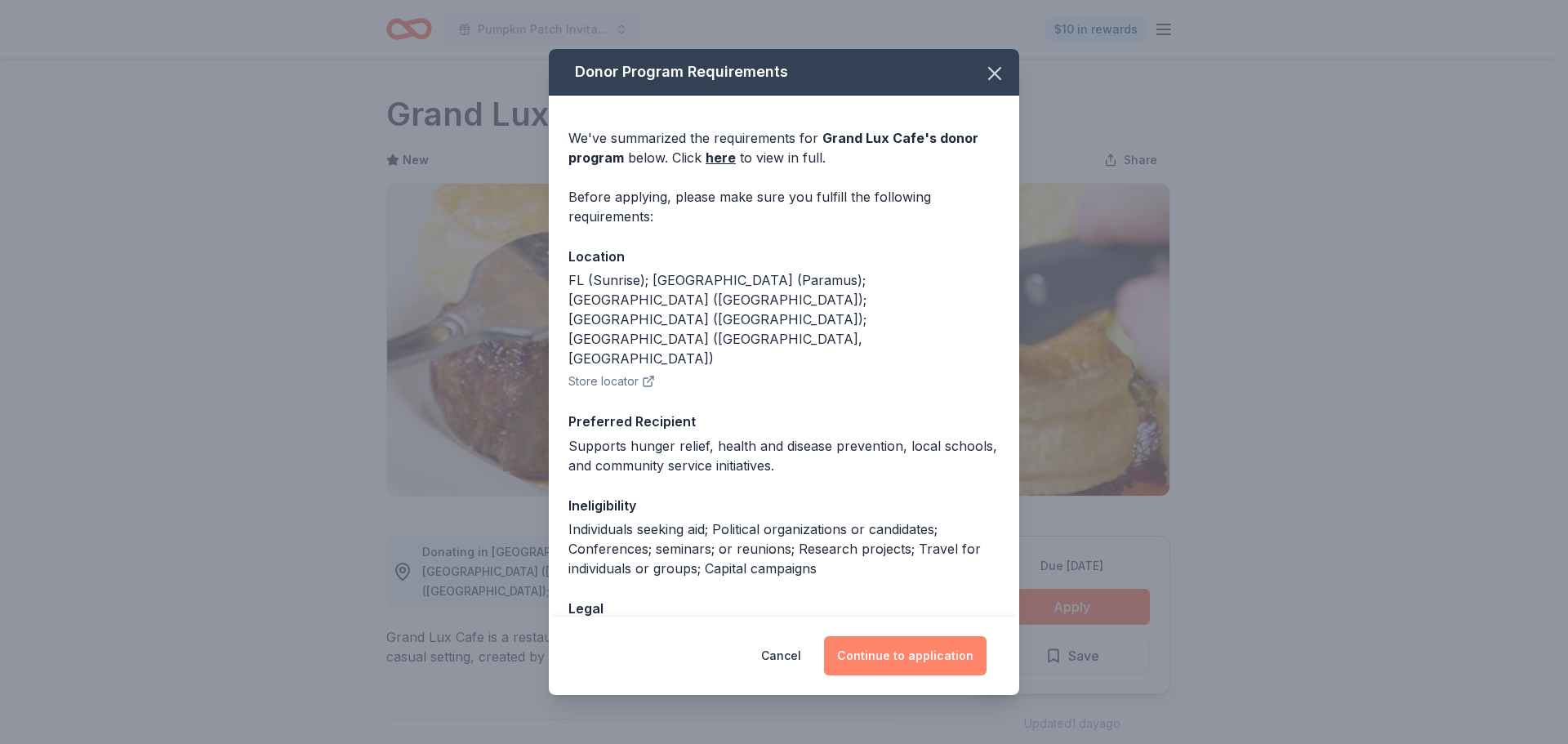
click at [928, 647] on button "Continue to application" at bounding box center [905, 655] width 162 height 39
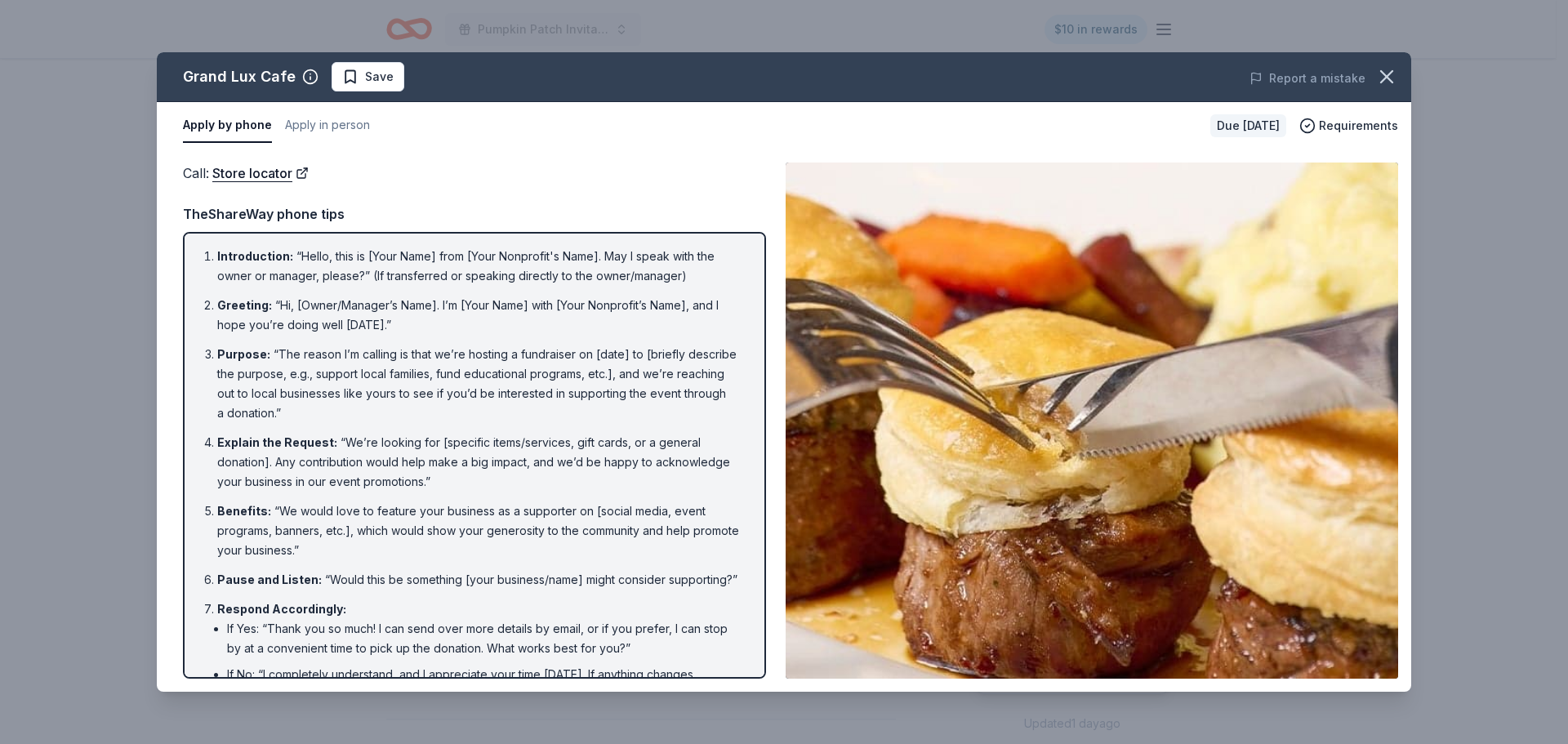
click at [1248, 525] on img at bounding box center [1092, 420] width 612 height 516
click at [1392, 75] on icon "button" at bounding box center [1387, 77] width 23 height 23
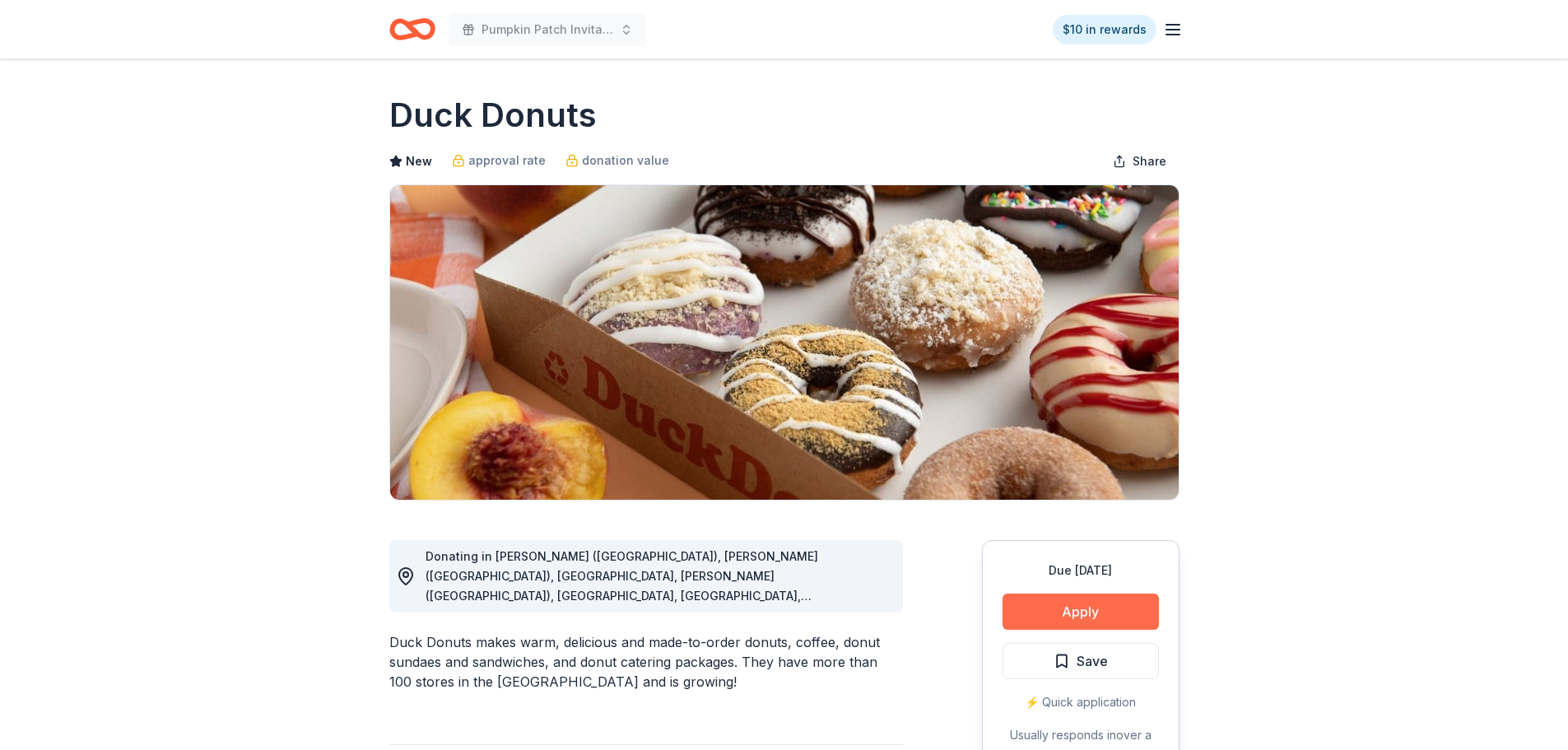
click at [1101, 614] on button "Apply" at bounding box center [1080, 611] width 156 height 36
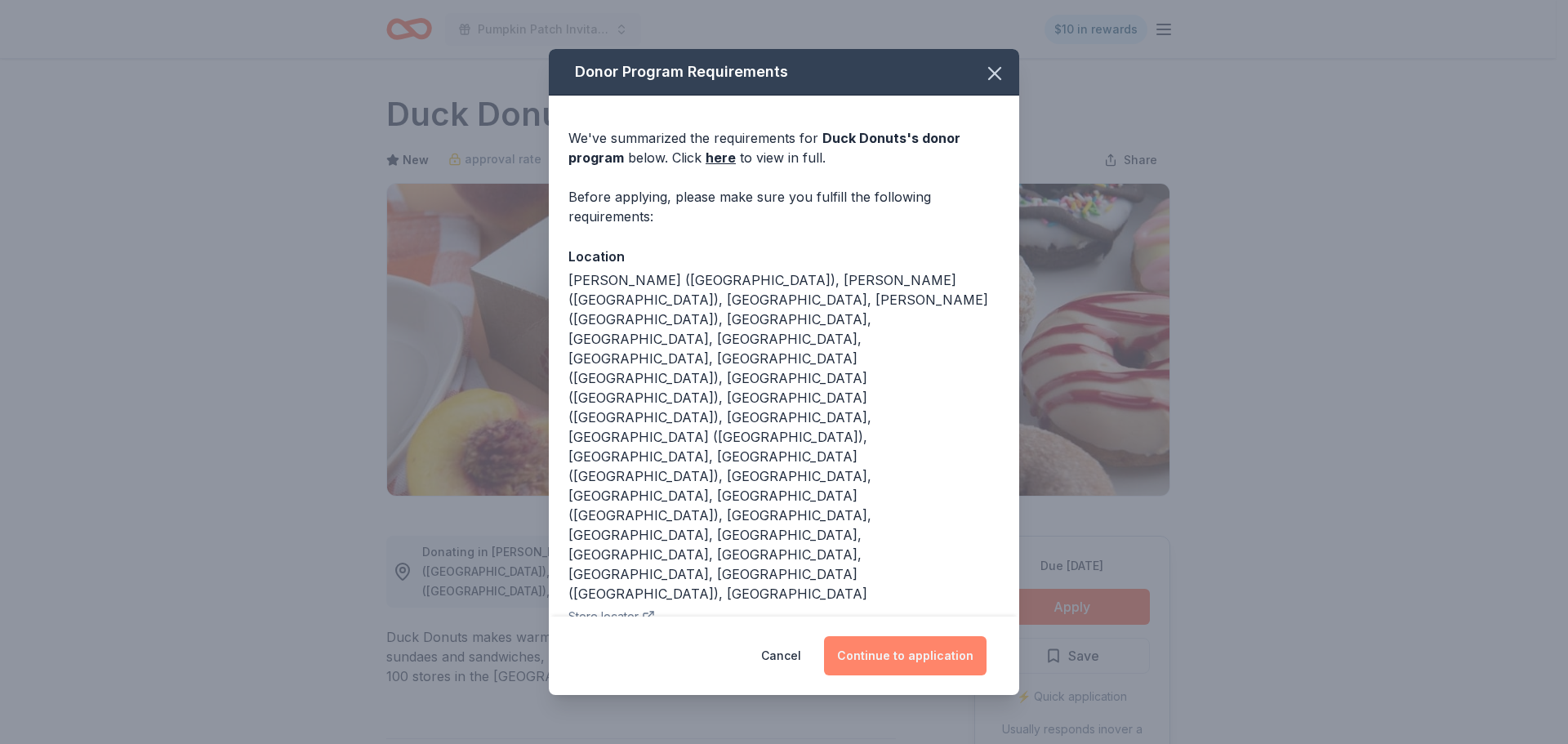
click at [948, 636] on button "Continue to application" at bounding box center [905, 655] width 162 height 39
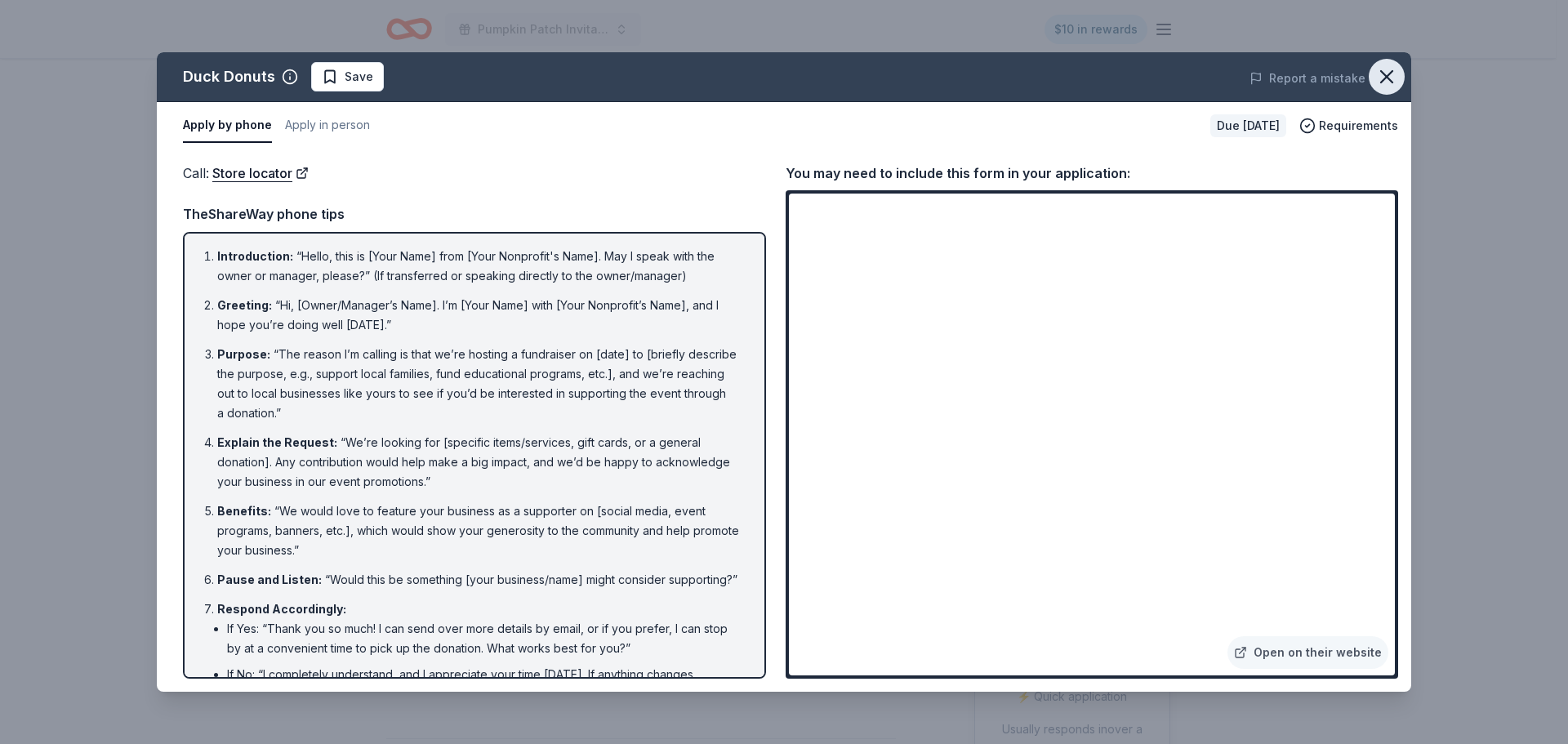
click at [1397, 64] on button "button" at bounding box center [1386, 76] width 36 height 36
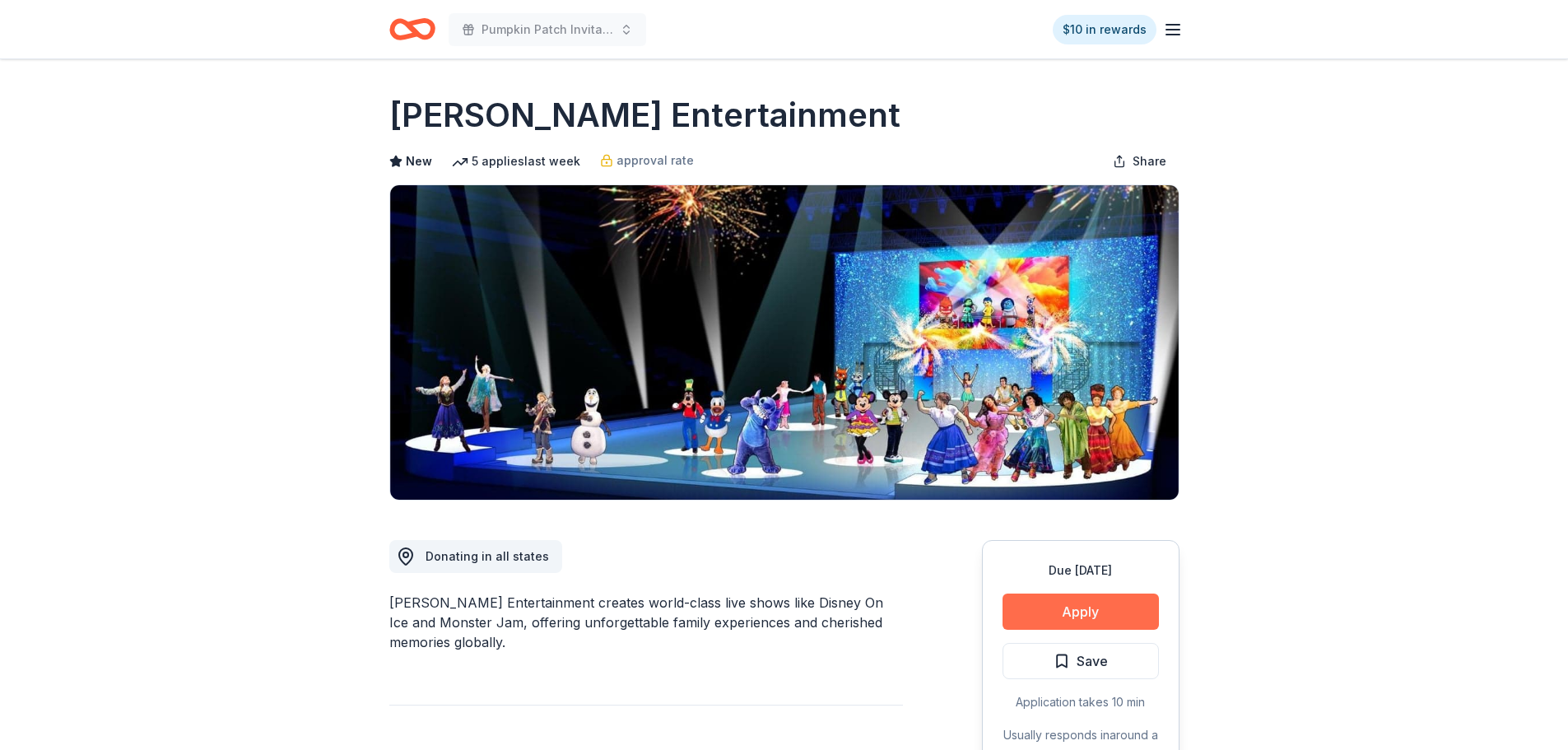
click at [1039, 616] on button "Apply" at bounding box center [1080, 611] width 156 height 36
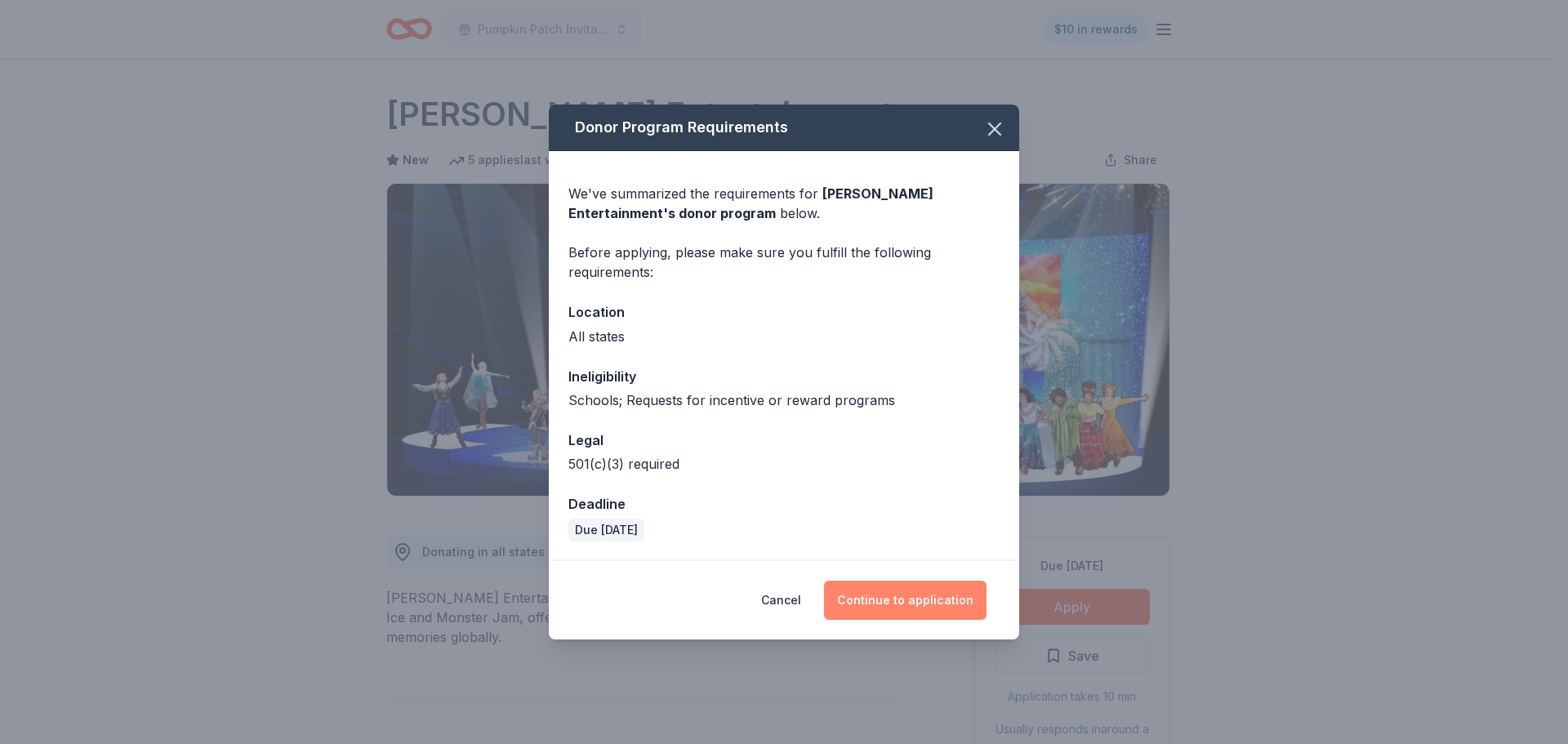
click at [874, 596] on button "Continue to application" at bounding box center [905, 600] width 162 height 39
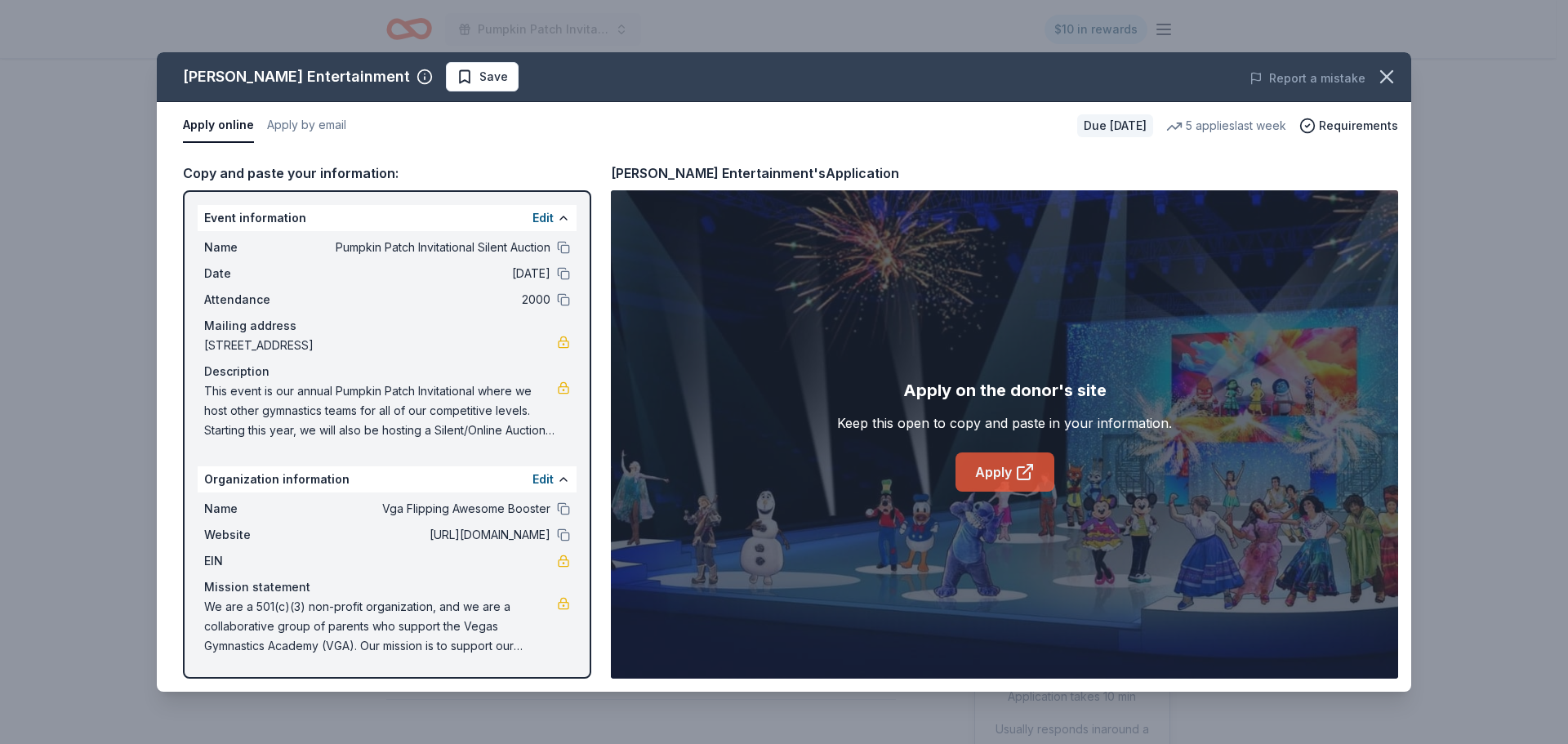
click at [987, 474] on link "Apply" at bounding box center [1004, 472] width 99 height 39
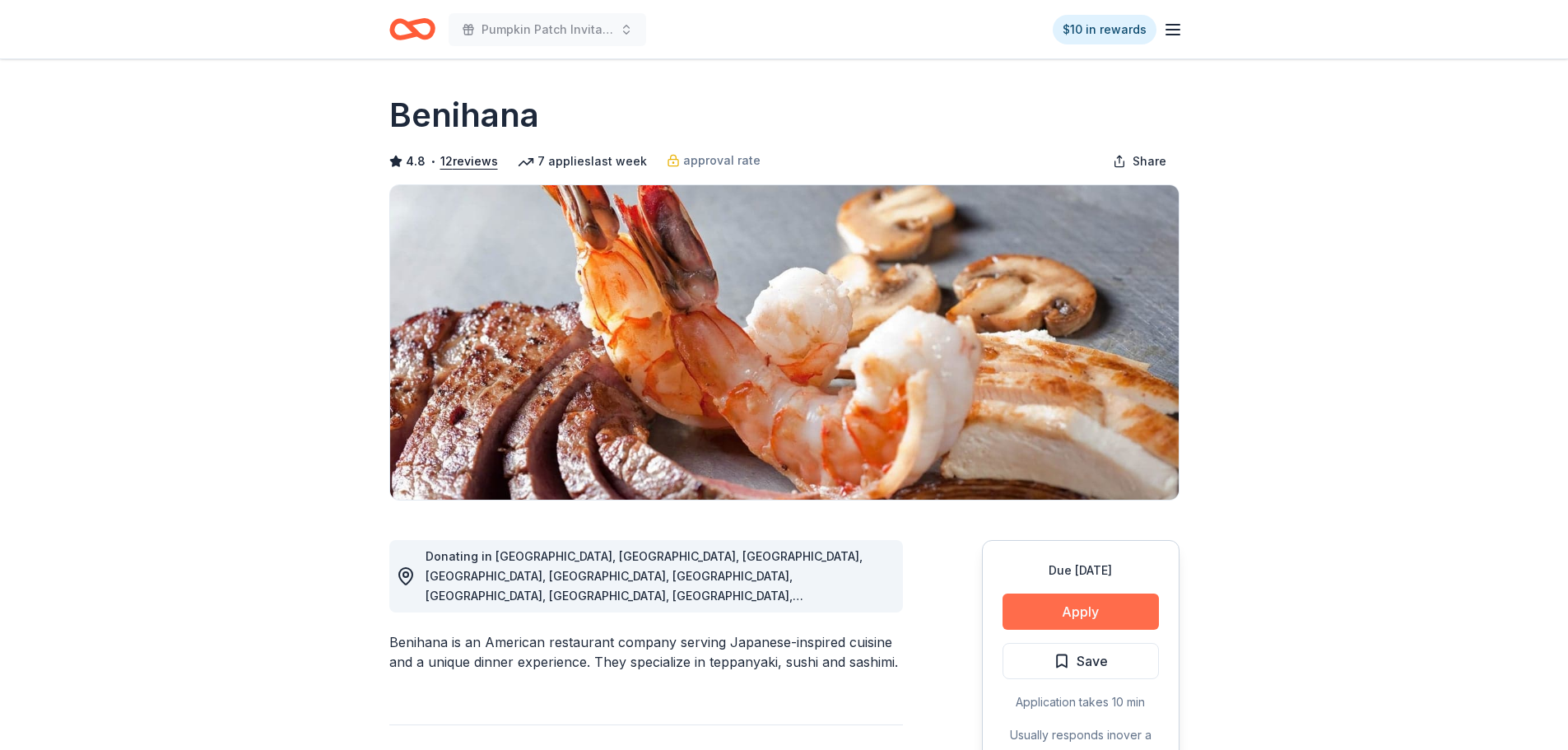
click at [1059, 610] on button "Apply" at bounding box center [1080, 611] width 156 height 36
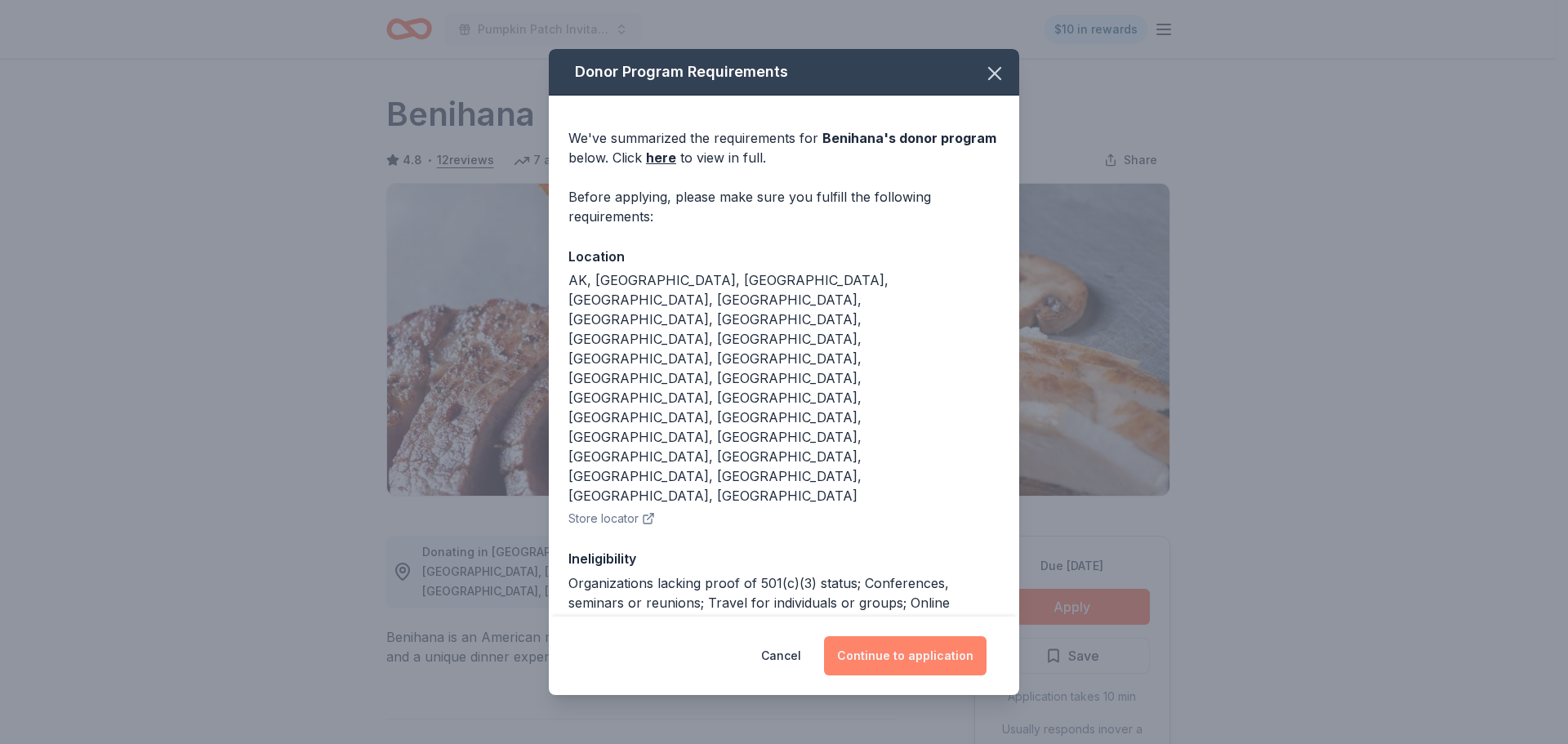
click at [894, 640] on button "Continue to application" at bounding box center [905, 655] width 162 height 39
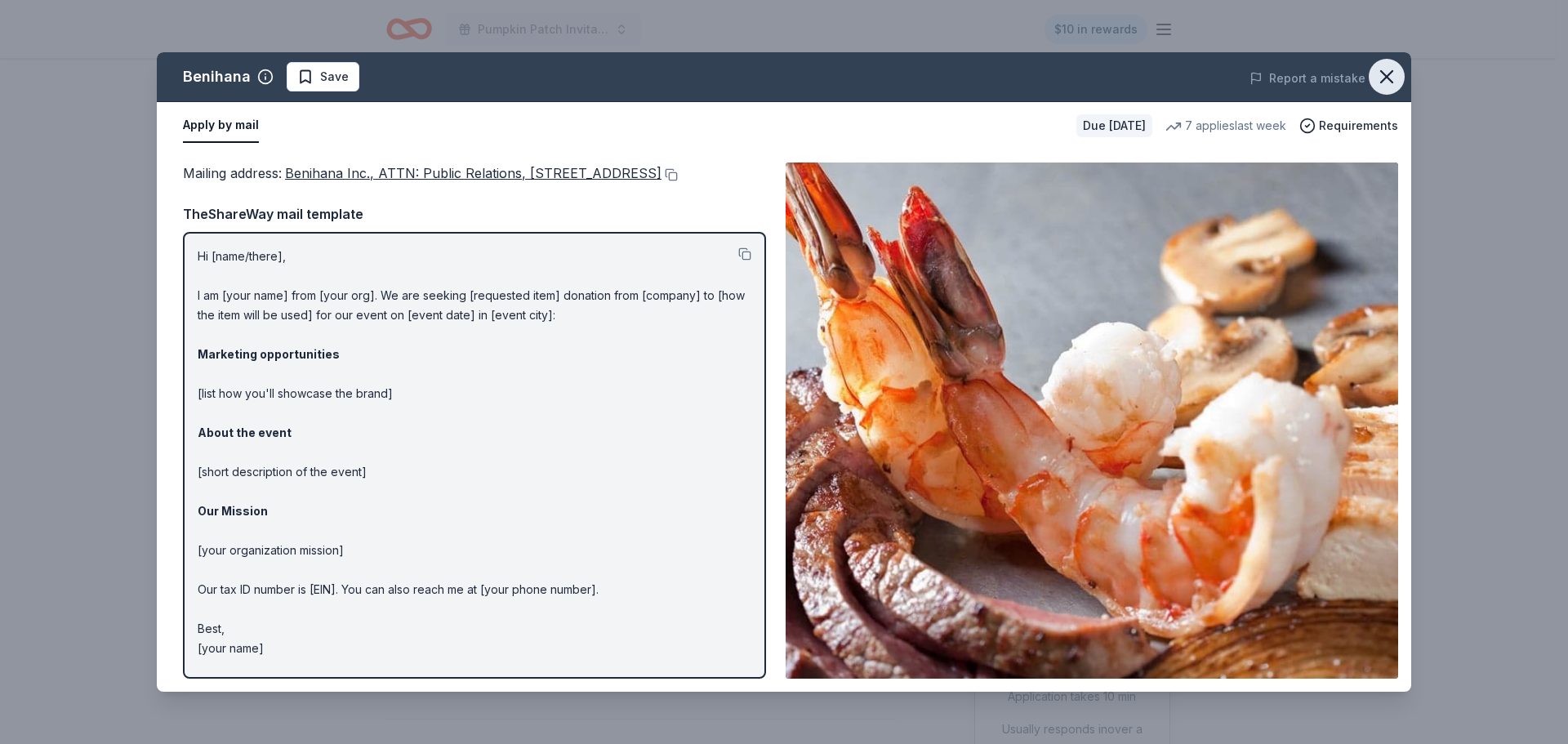
click at [1388, 77] on icon "button" at bounding box center [1387, 77] width 23 height 23
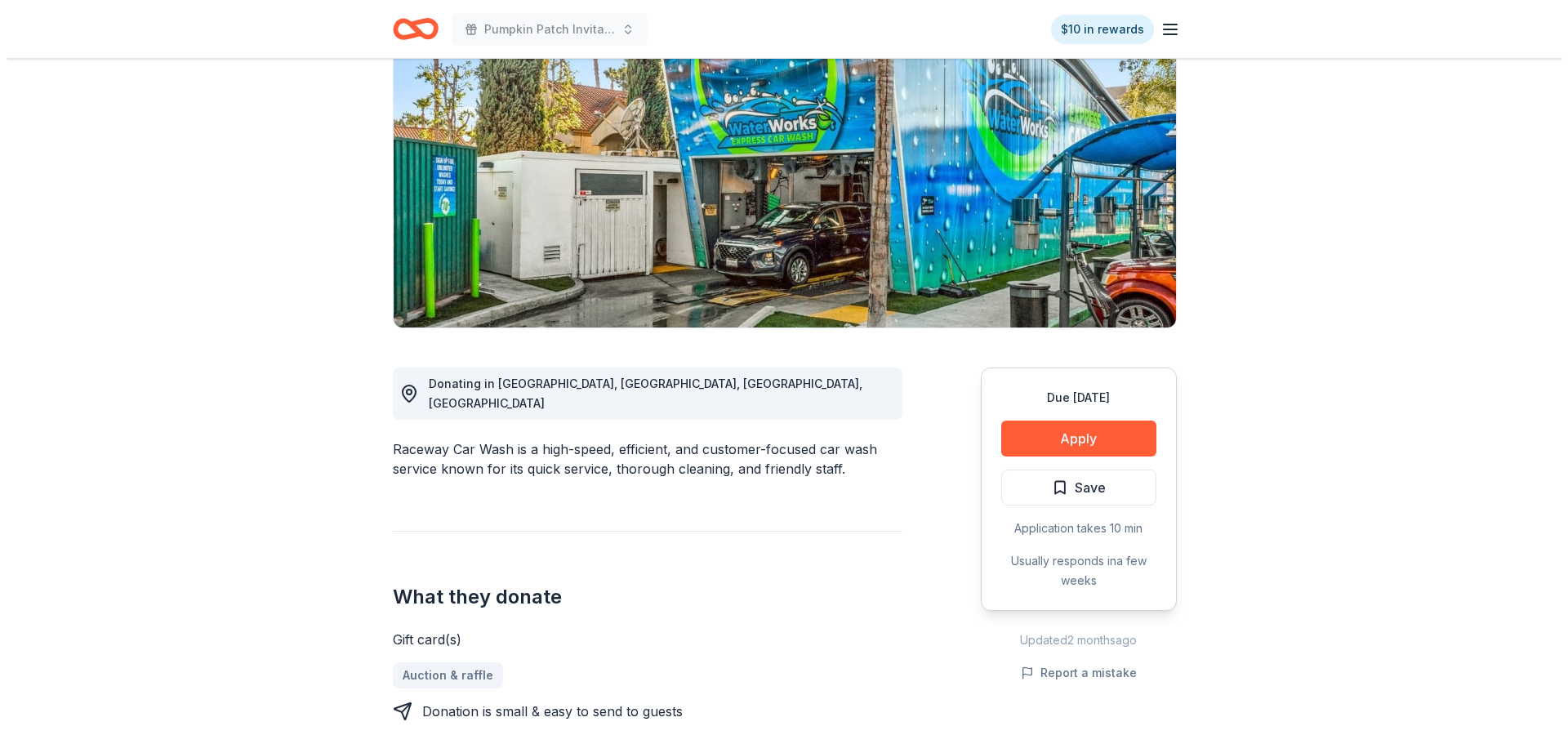
scroll to position [82, 0]
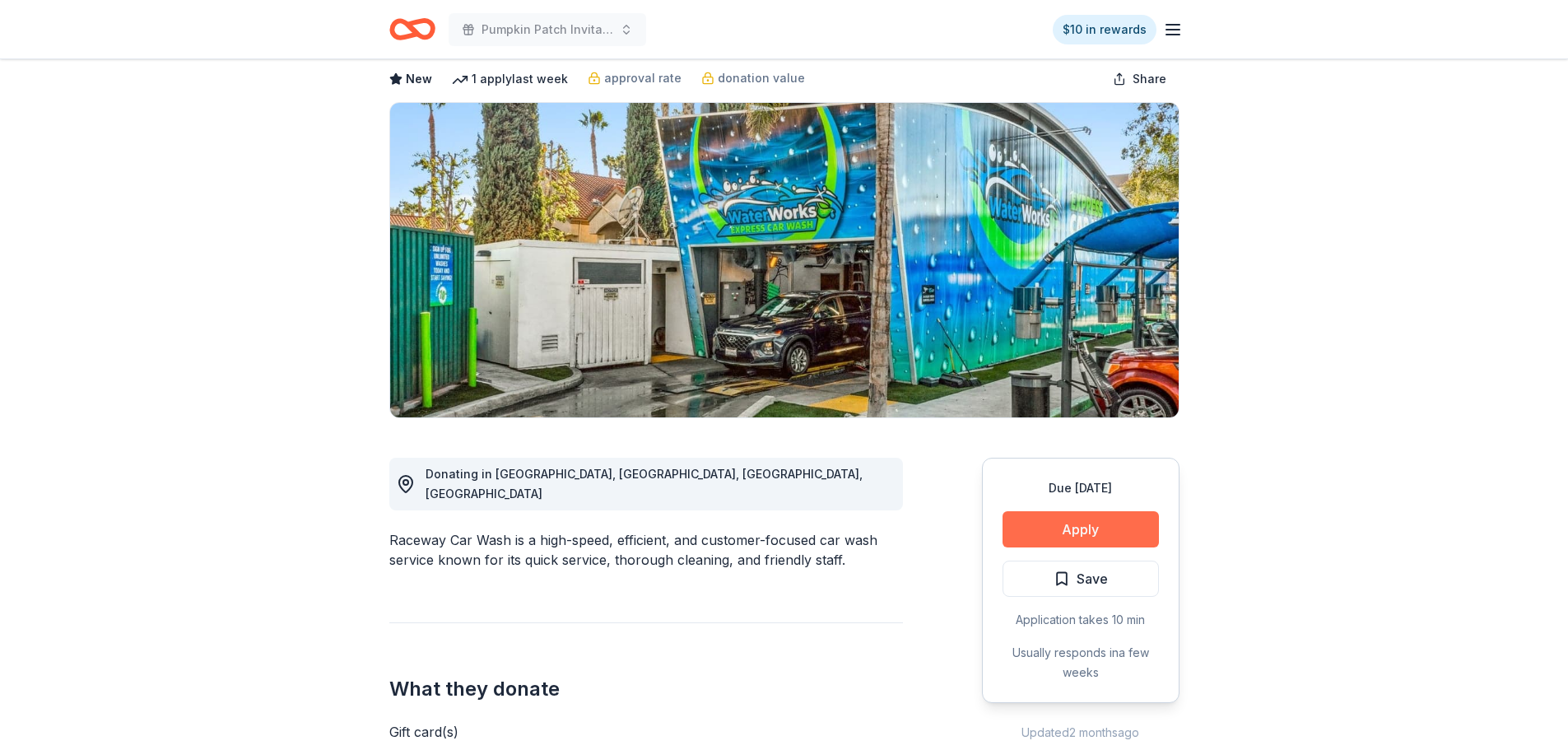
click at [1049, 531] on button "Apply" at bounding box center [1080, 528] width 156 height 36
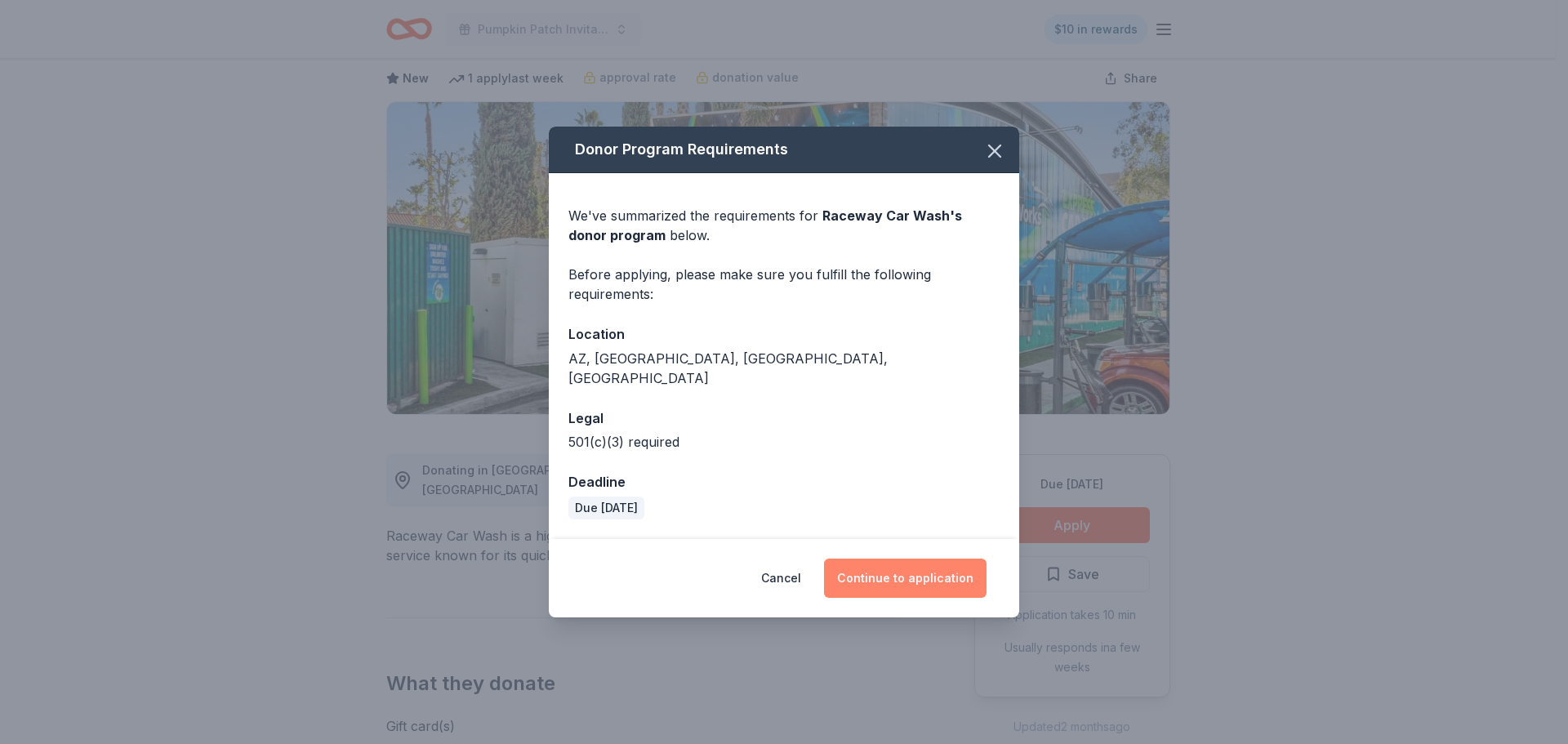
click at [906, 576] on button "Continue to application" at bounding box center [905, 577] width 162 height 39
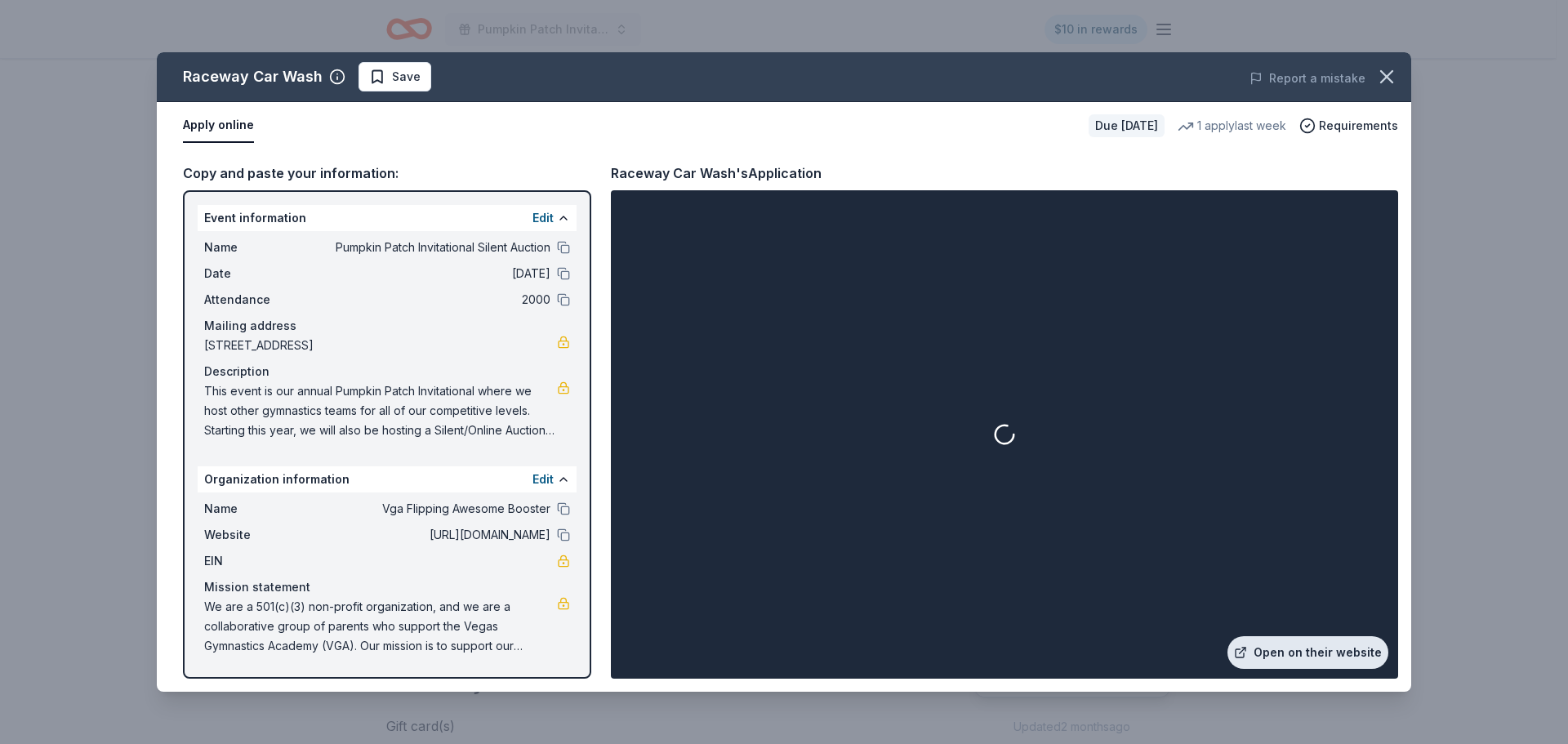
click at [1290, 648] on link "Open on their website" at bounding box center [1307, 652] width 160 height 32
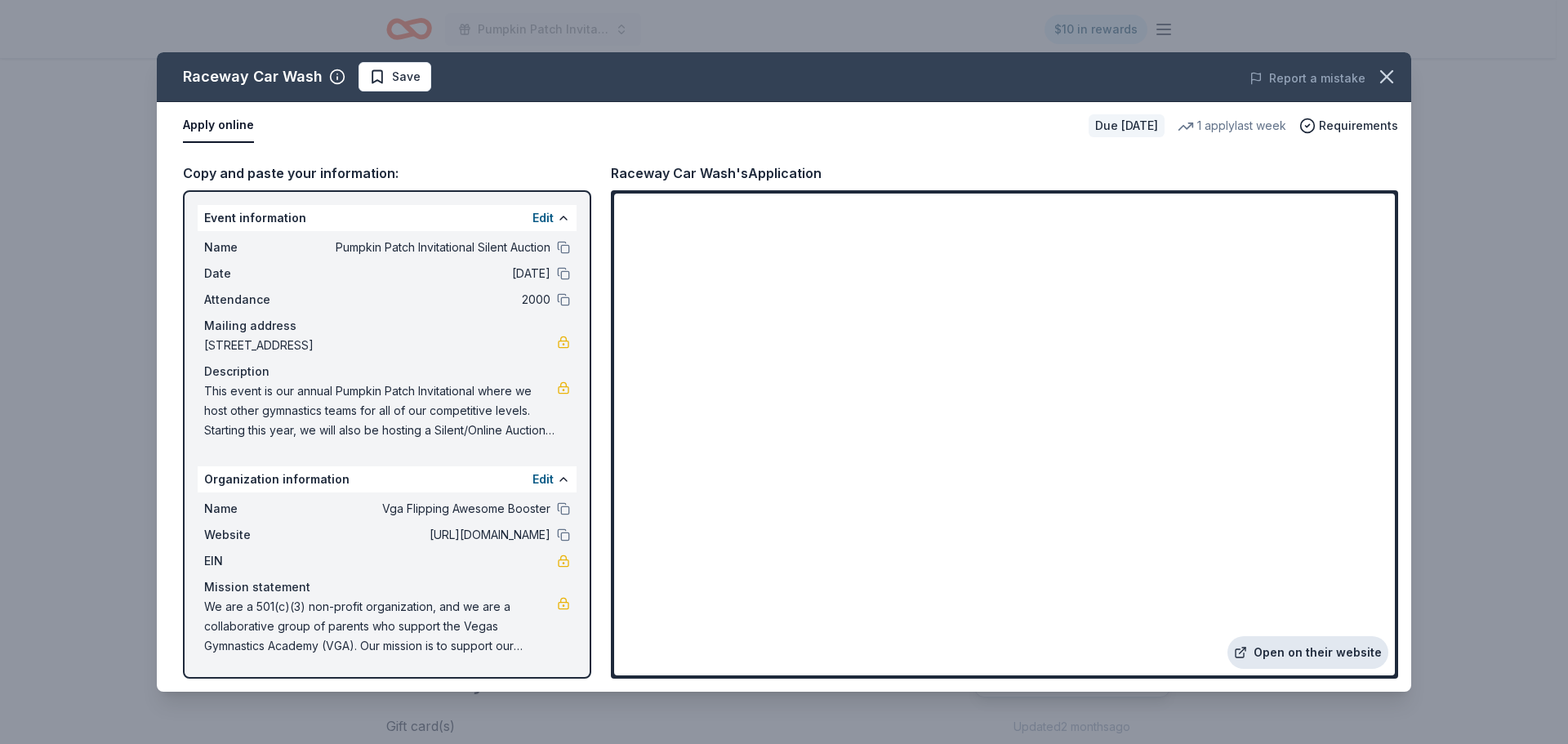
click at [1299, 653] on link "Open on their website" at bounding box center [1307, 652] width 160 height 32
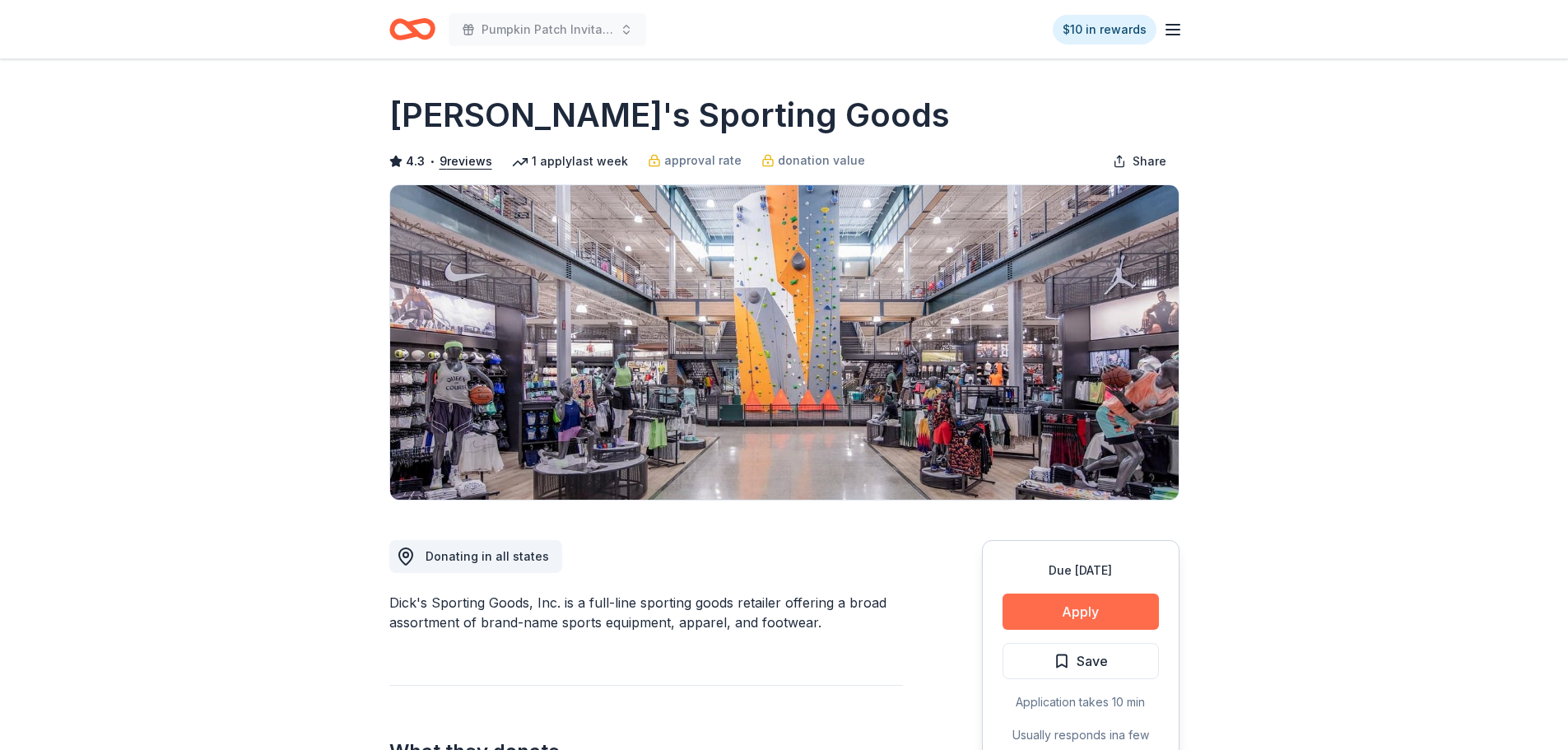
click at [1149, 615] on button "Apply" at bounding box center [1080, 611] width 156 height 36
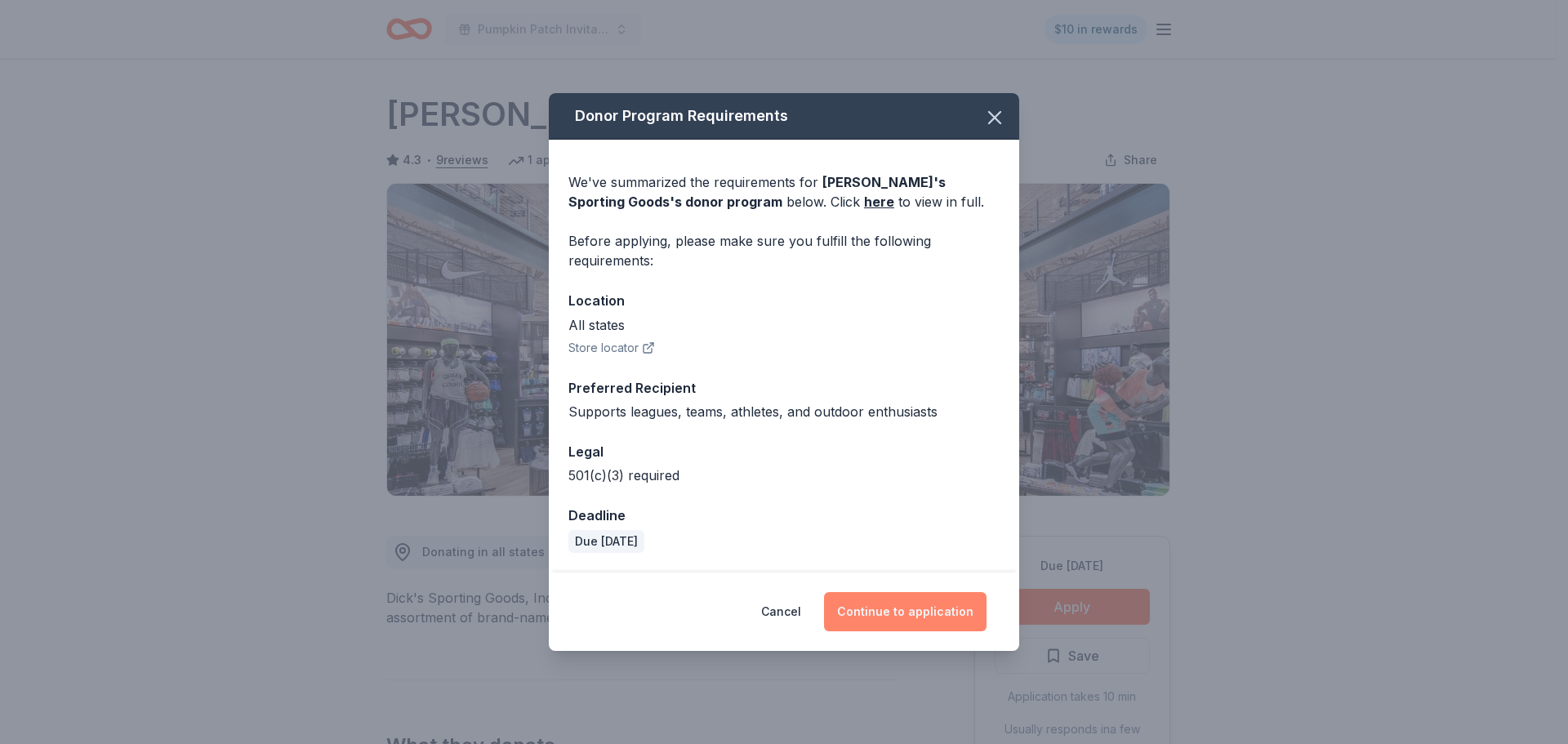
click at [905, 617] on button "Continue to application" at bounding box center [905, 611] width 162 height 39
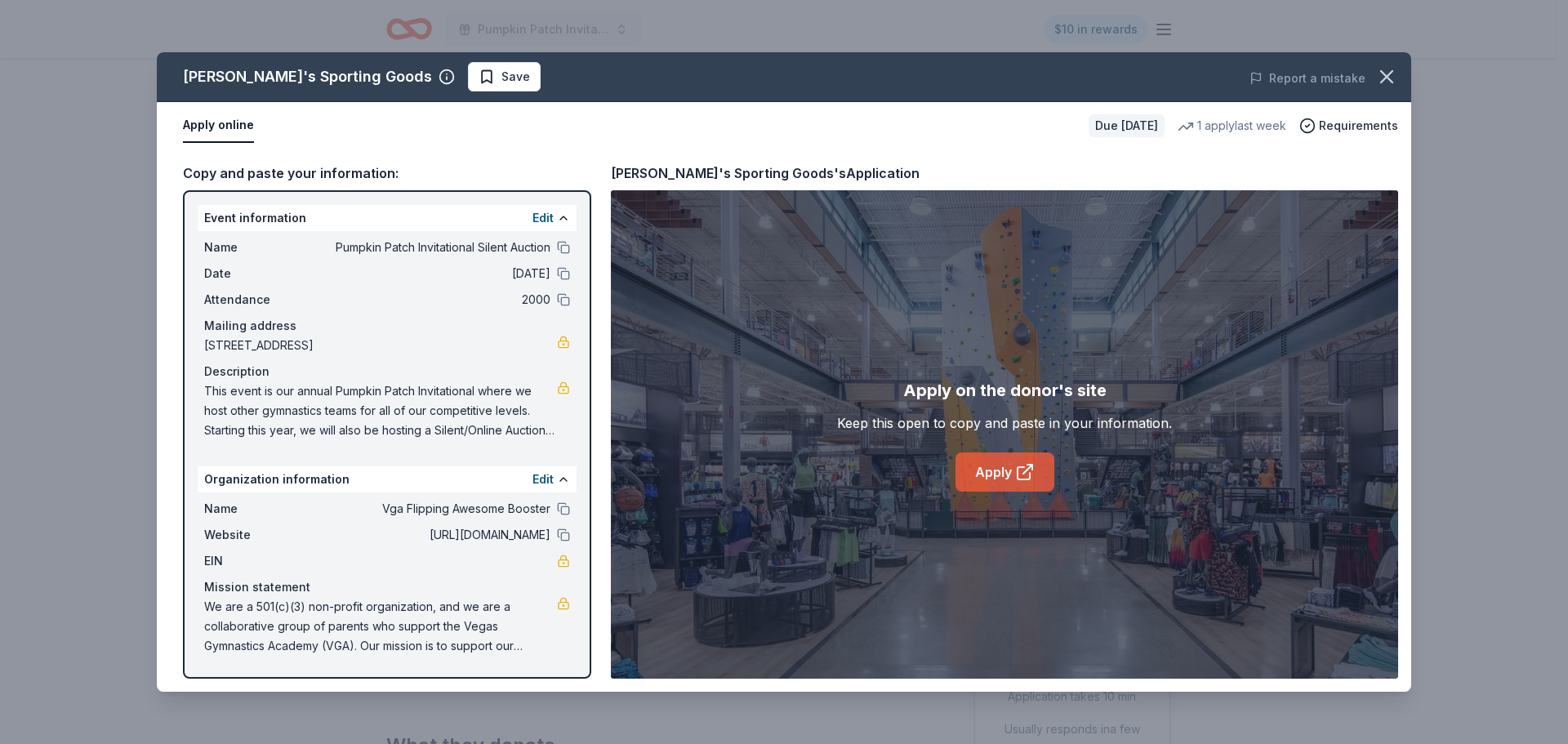
click at [1015, 462] on icon at bounding box center [1025, 472] width 19 height 19
click at [979, 461] on link "Apply" at bounding box center [1004, 472] width 99 height 39
